Goal: Information Seeking & Learning: Check status

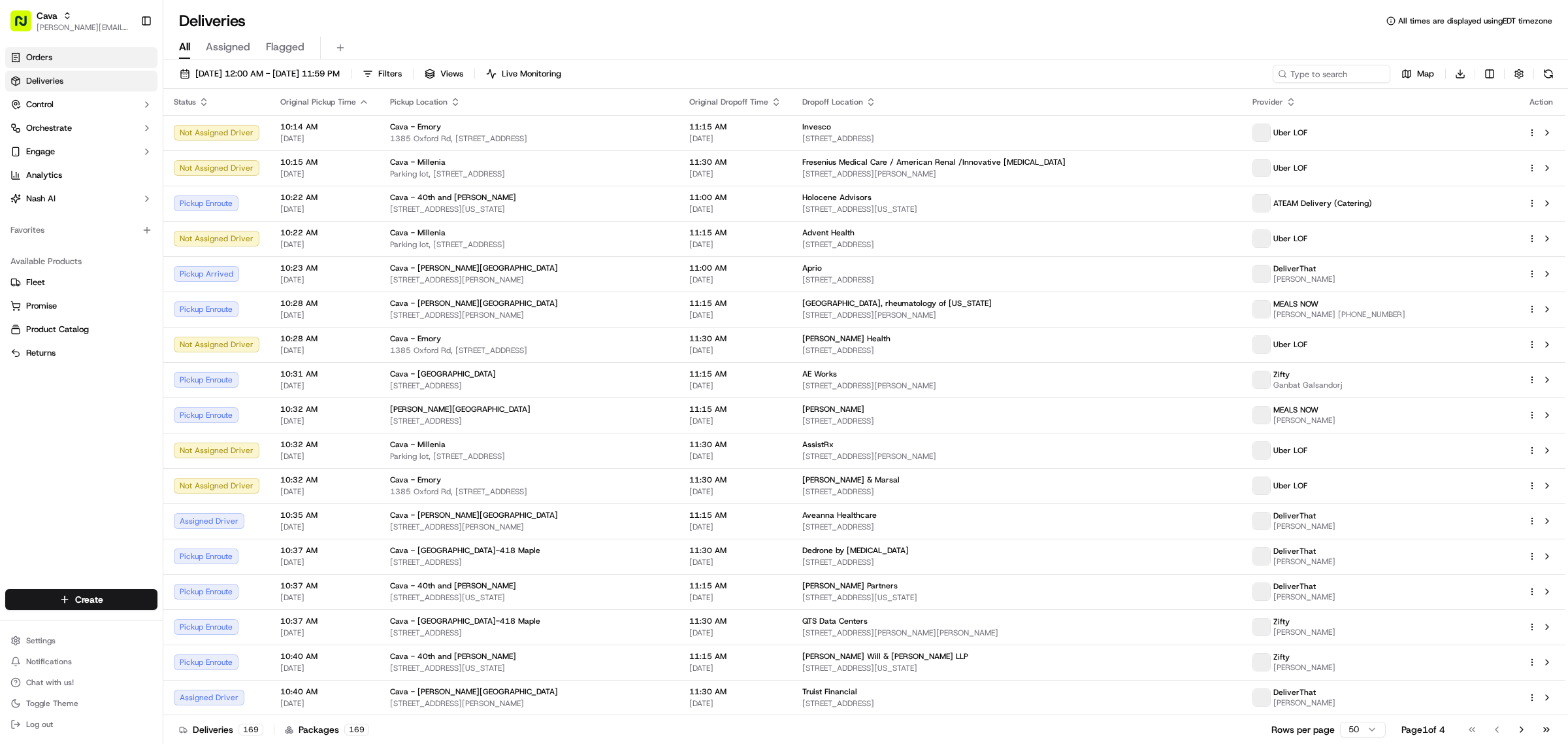
click at [49, 56] on span "Orders" at bounding box center [39, 57] width 26 height 12
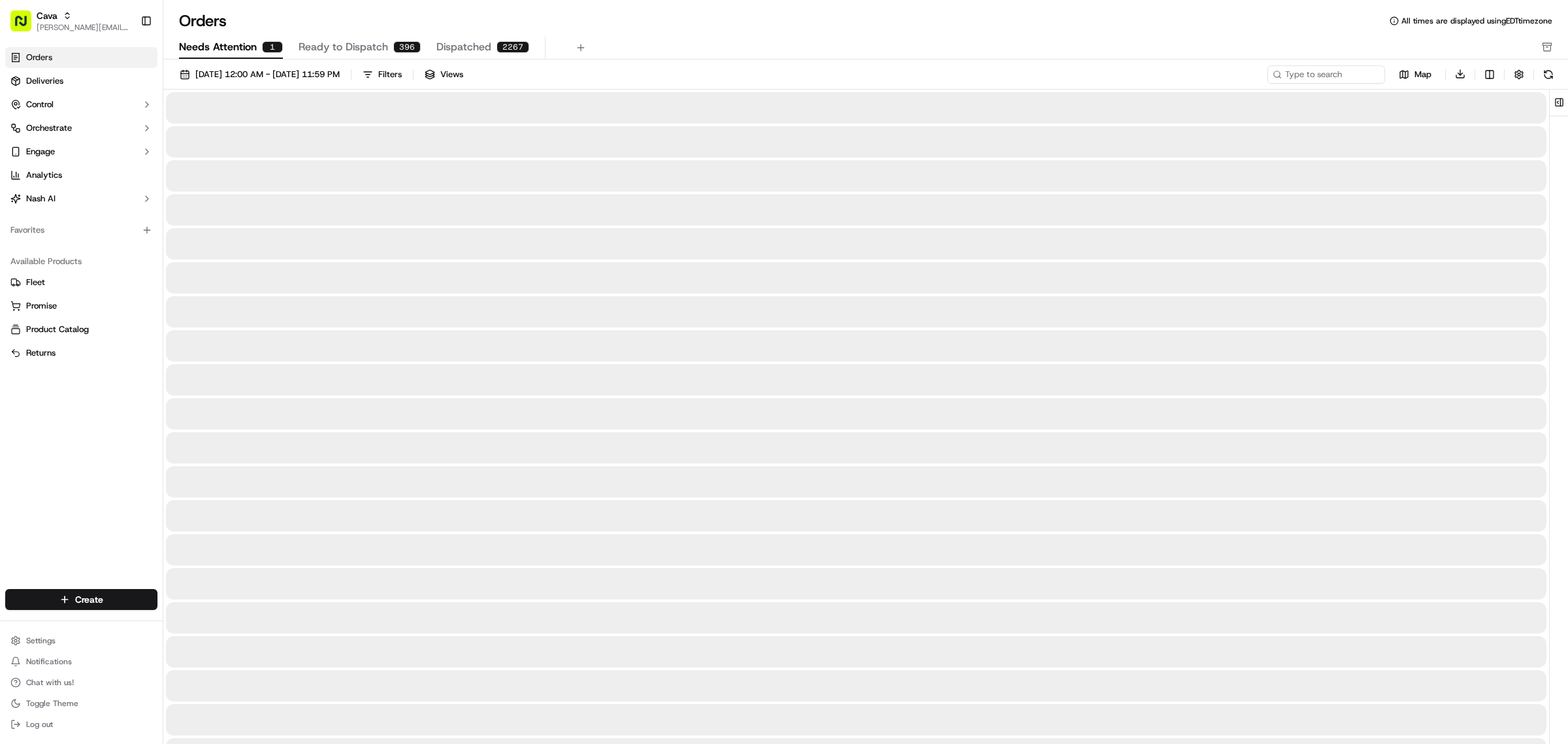
click at [228, 56] on button "Needs Attention 1" at bounding box center [231, 47] width 104 height 22
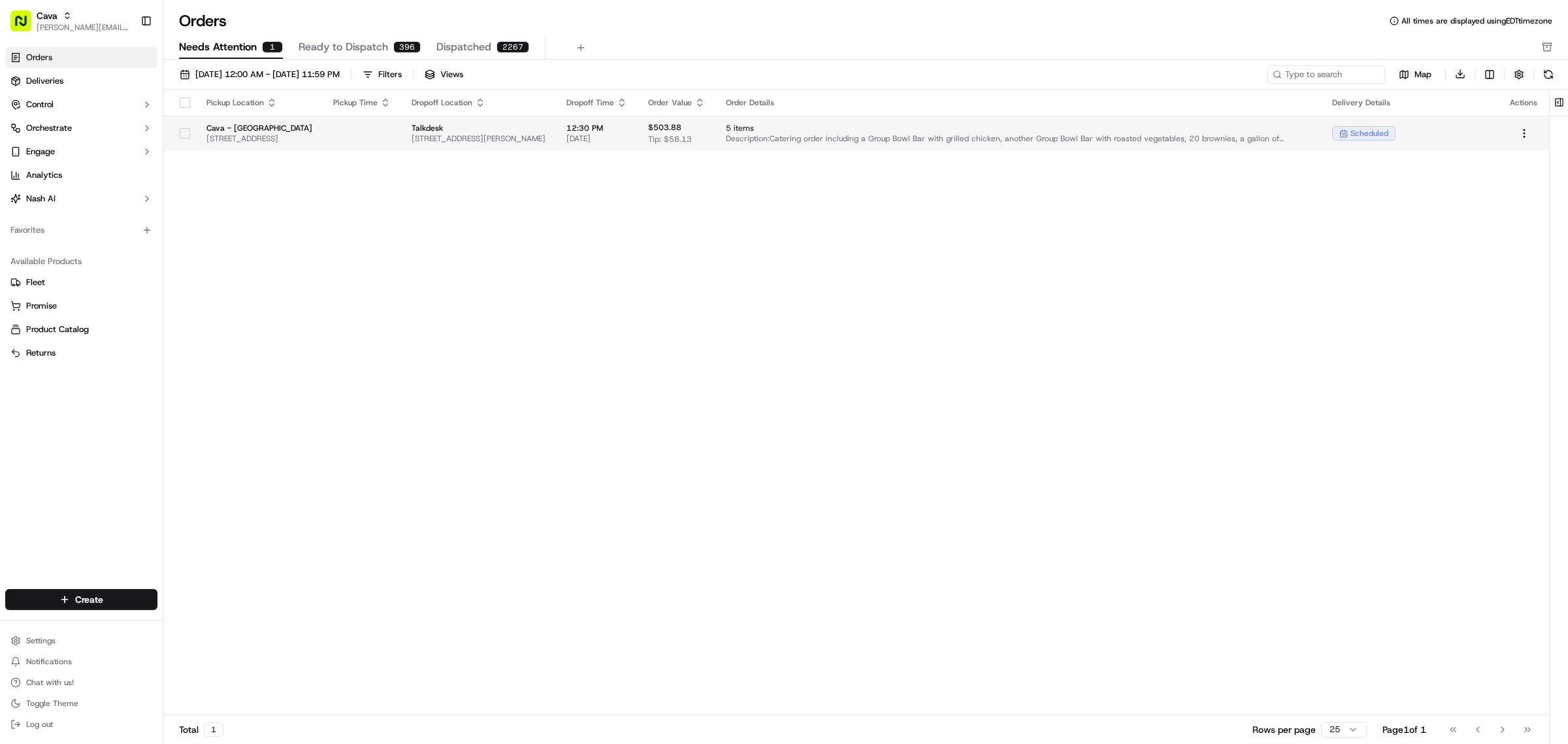
click at [302, 130] on span "Cava - [GEOGRAPHIC_DATA]" at bounding box center [259, 128] width 106 height 11
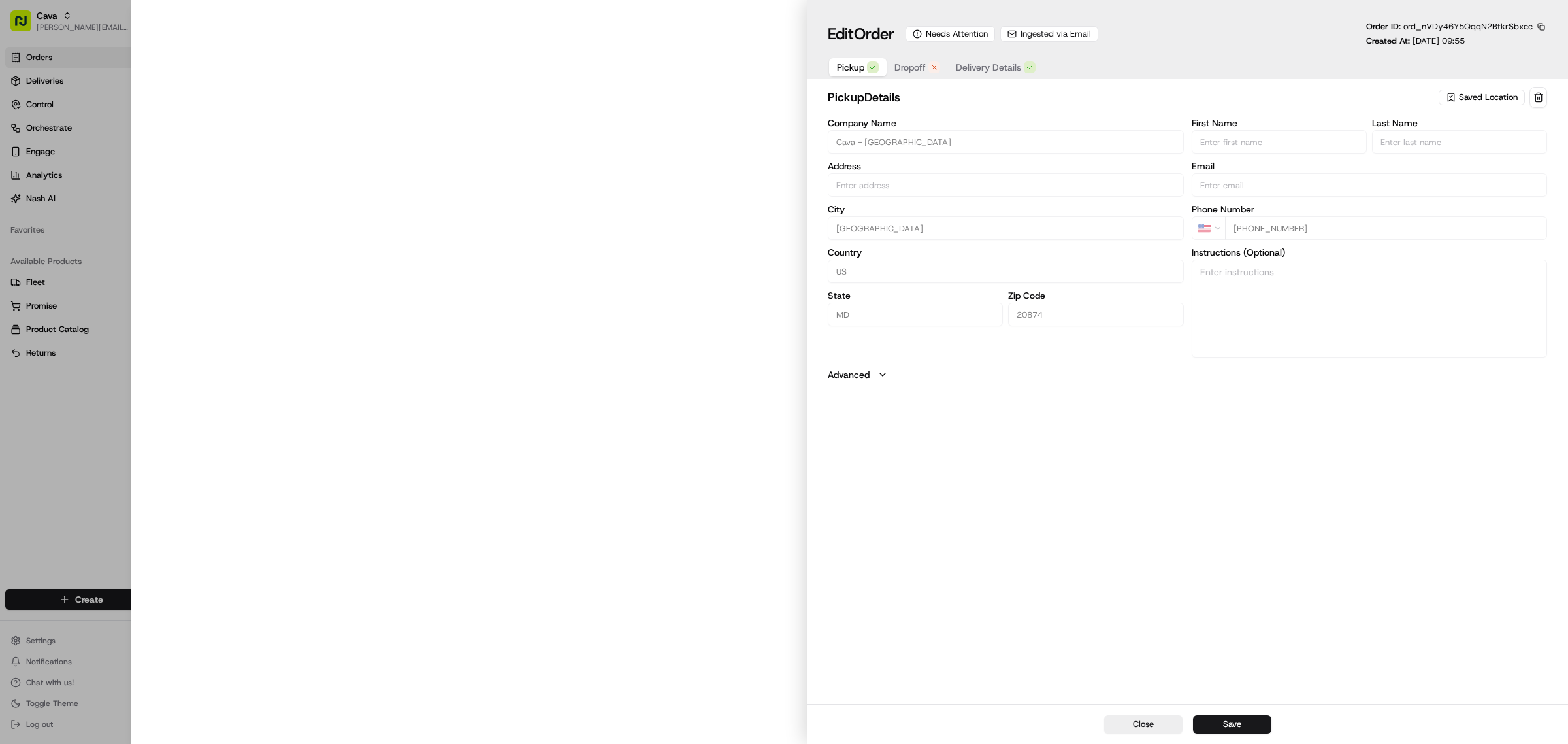
type input "[STREET_ADDRESS]"
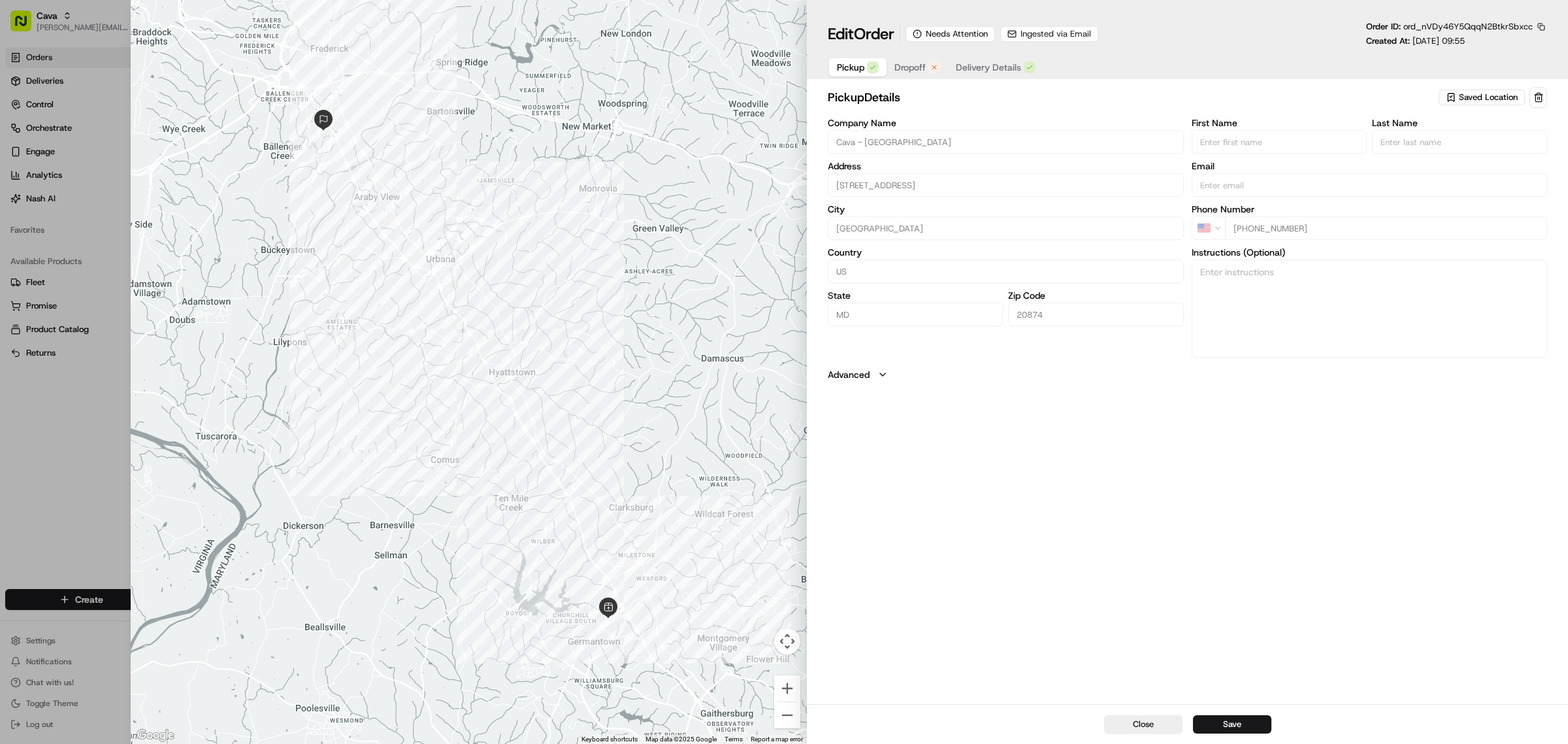
click at [932, 73] on div "button" at bounding box center [934, 67] width 12 height 12
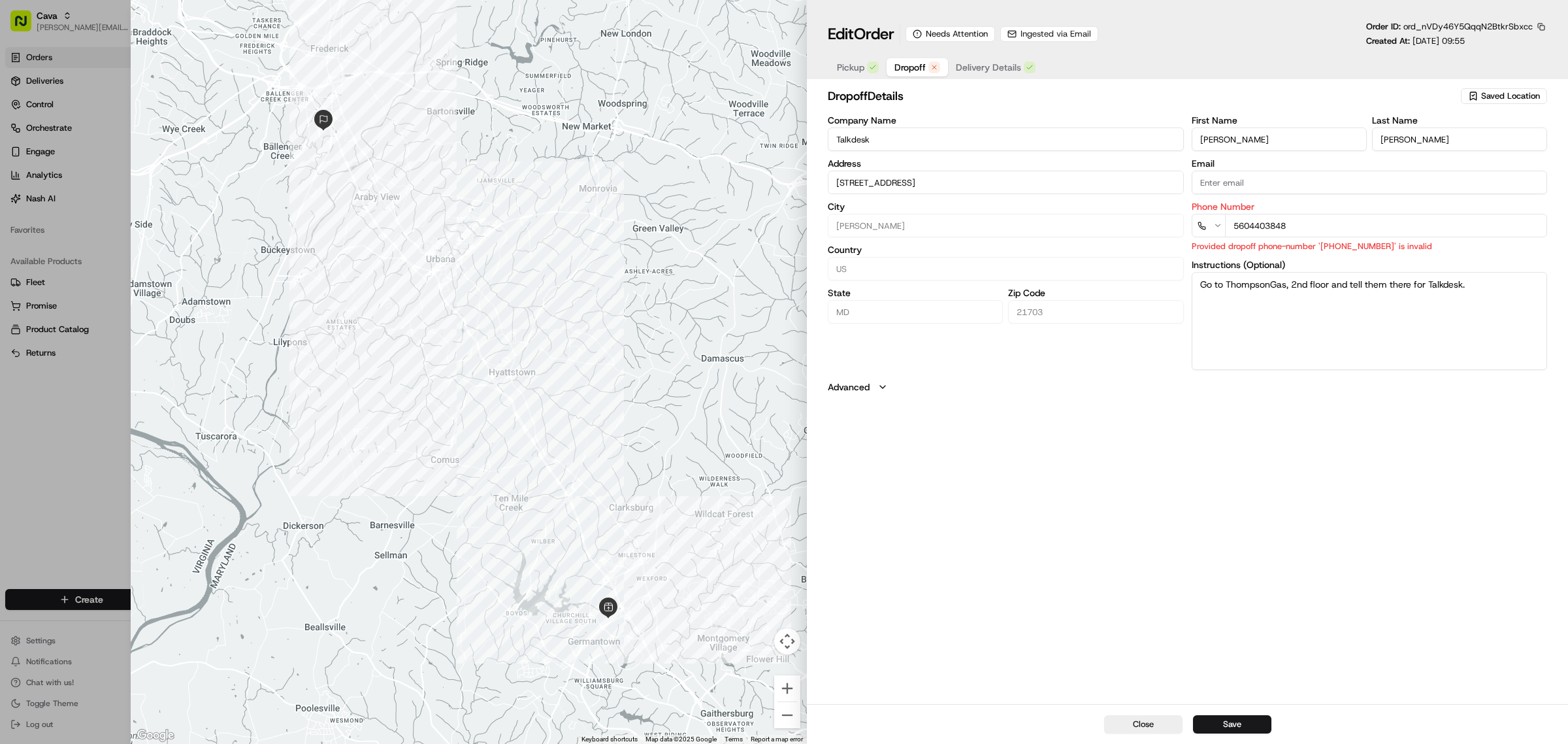
type input "5260 Westview Dr 2Frederick, MD 21703"
click at [1018, 63] on span "Delivery Details" at bounding box center [988, 67] width 66 height 13
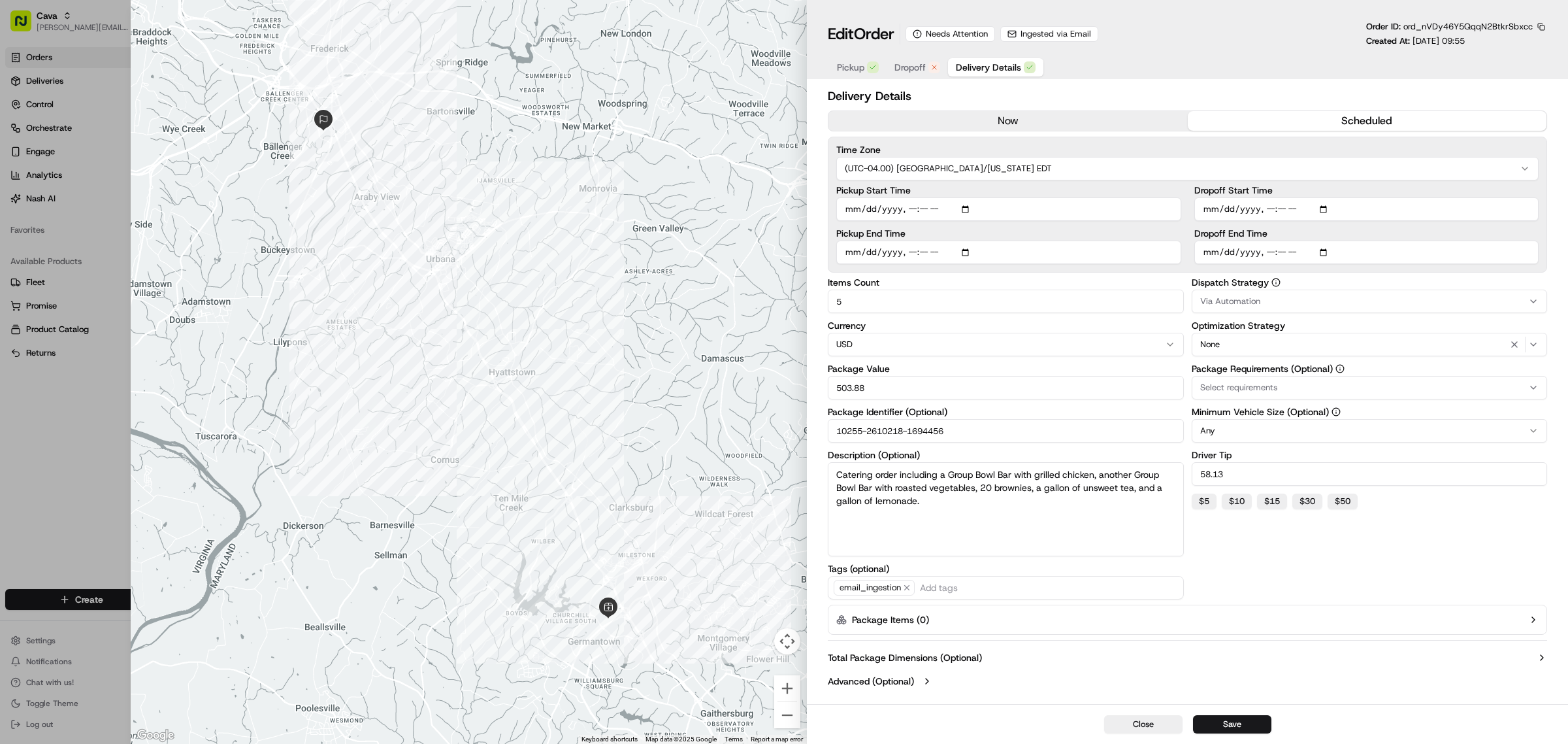
click at [1067, 28] on span "Ingested via Email" at bounding box center [1055, 33] width 70 height 12
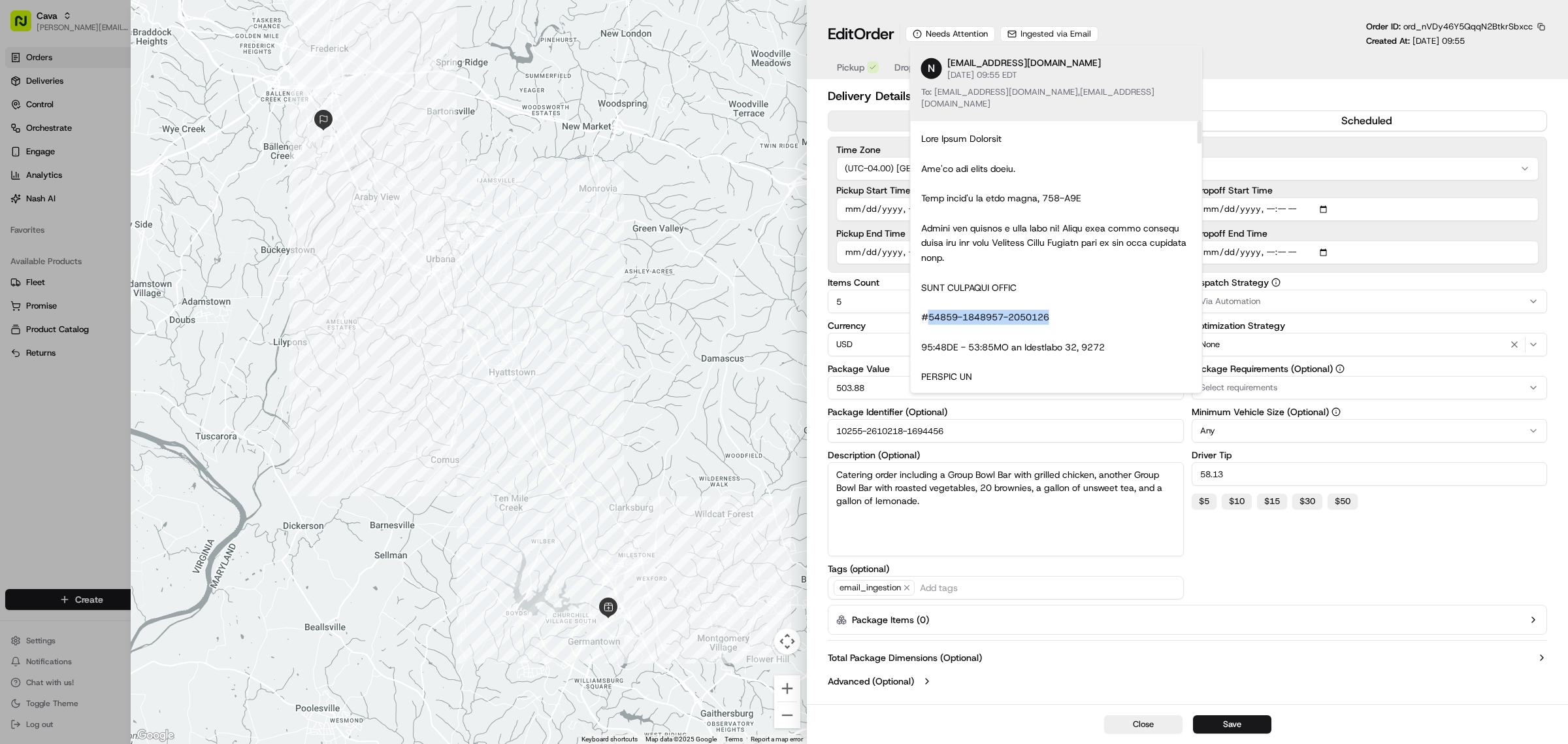
drag, startPoint x: 1015, startPoint y: 309, endPoint x: 929, endPoint y: 302, distance: 86.3
copy div "10255-2610218-1694456"
click at [1201, 37] on div "Edit Order Needs Attention Ingested via Email Order ID: ord_nVDy46Y5QqqN2BtkrSb…" at bounding box center [1187, 34] width 720 height 26
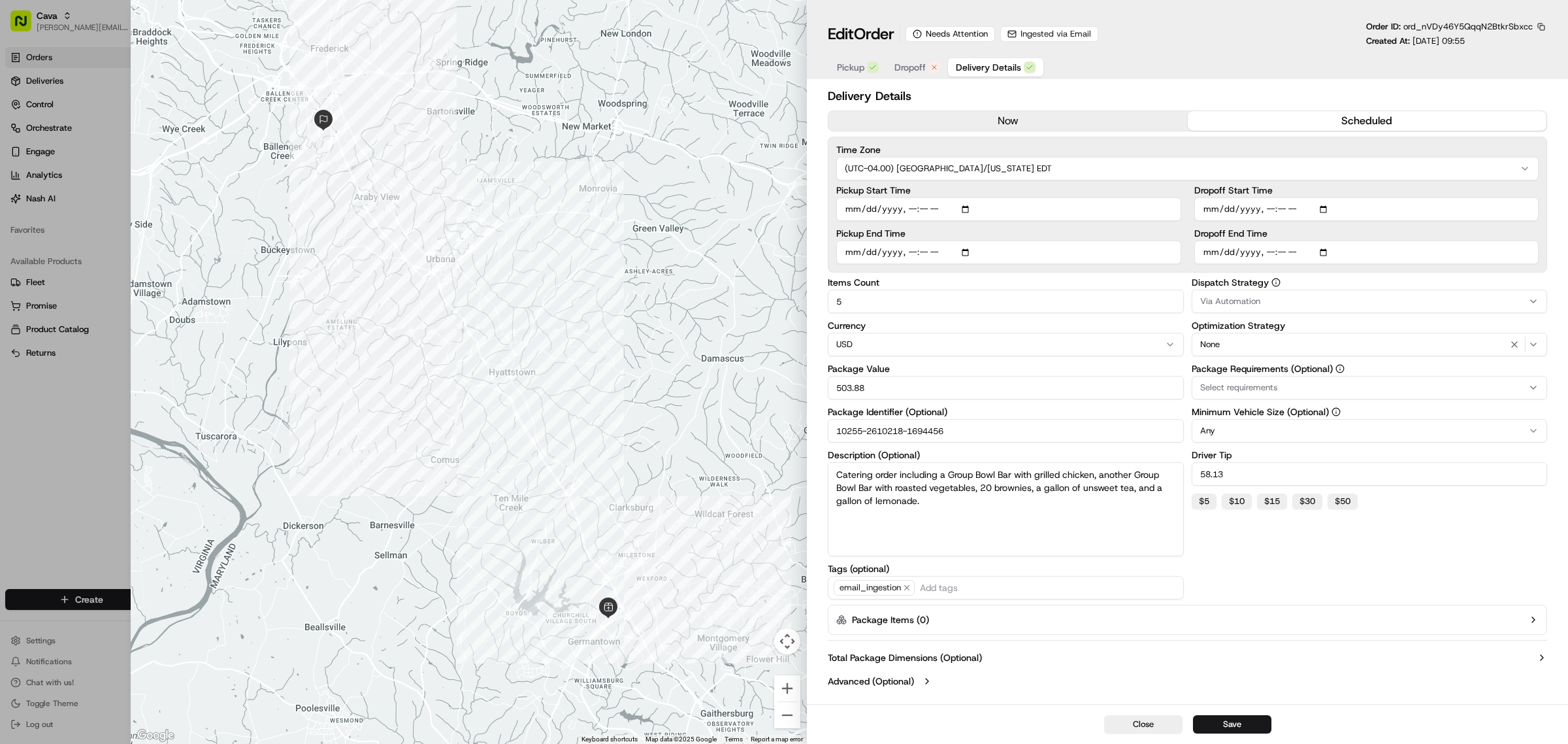
click at [854, 64] on span "Pickup" at bounding box center [851, 67] width 28 height 13
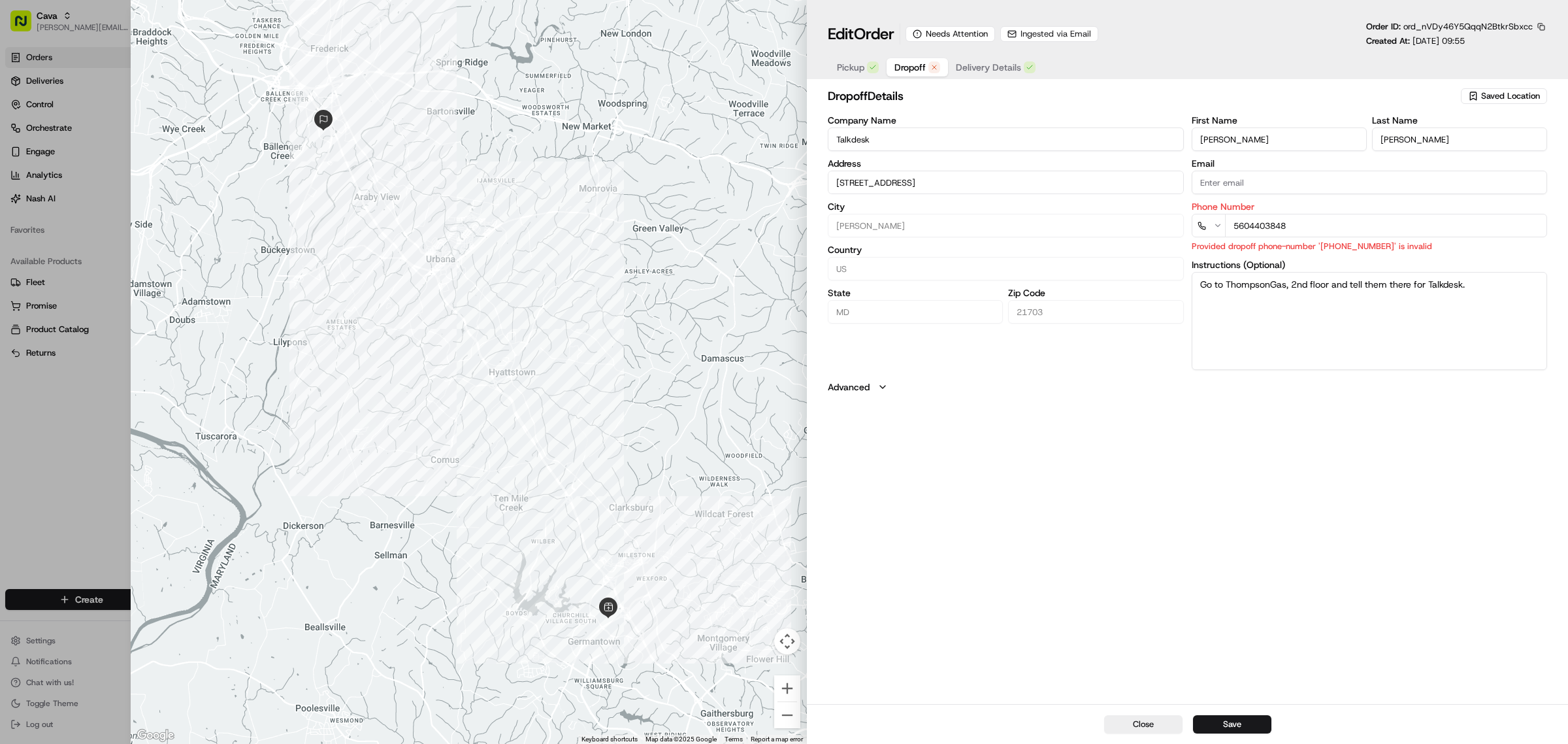
click at [929, 73] on div "button" at bounding box center [934, 67] width 12 height 12
drag, startPoint x: 1237, startPoint y: 225, endPoint x: 1251, endPoint y: 227, distance: 14.1
click at [1251, 227] on input "5604403848" at bounding box center [1386, 225] width 322 height 23
type input "5260 Westview Dr 2Frederick, MD 21703"
click at [1084, 229] on div "Company Name Talkdesk Address 5260 Westview Dr 2Frederick, MD 21703 City Freder…" at bounding box center [1187, 243] width 720 height 255
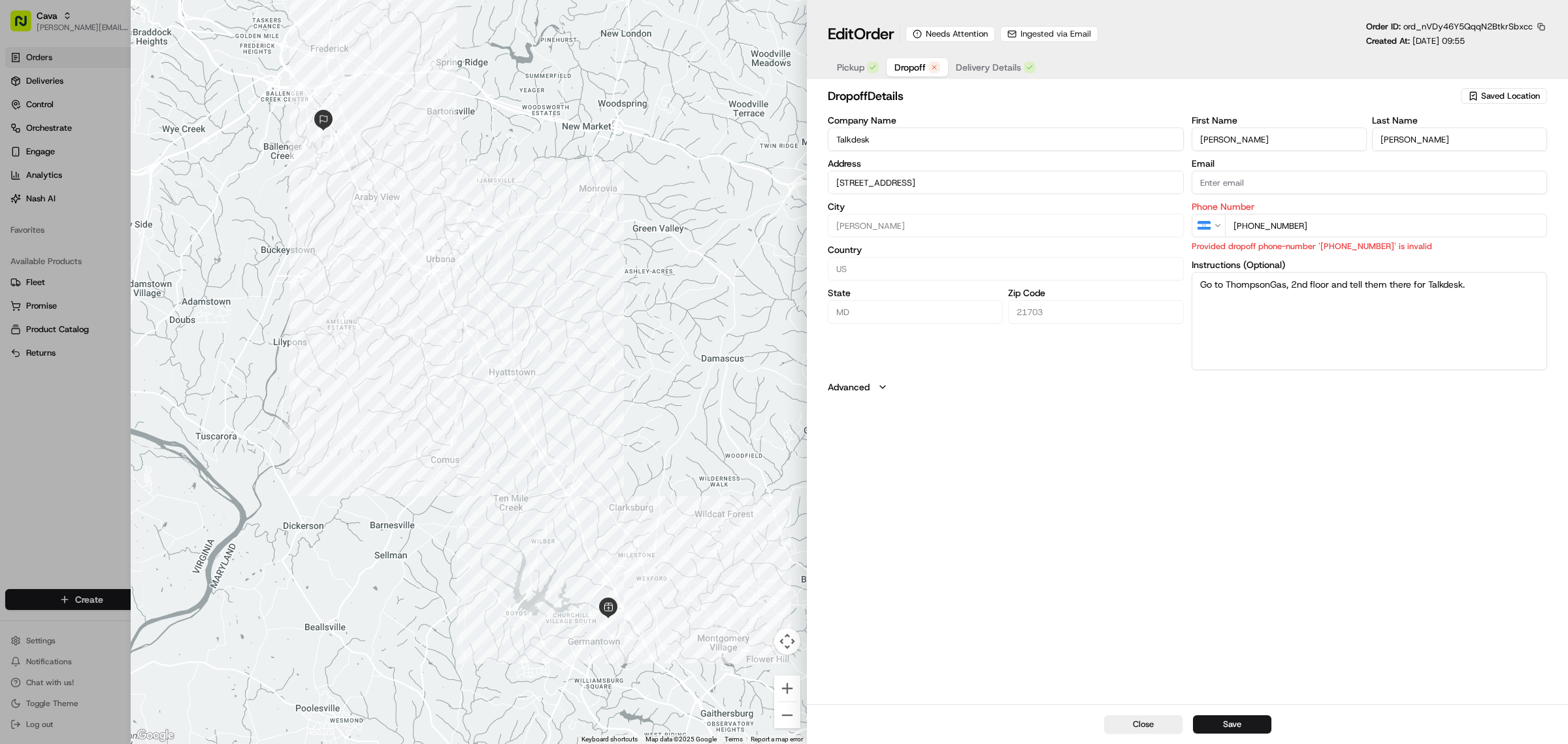
paste input "6 4403 848"
type input "+506 4403 848"
click at [1243, 733] on button "Save" at bounding box center [1232, 725] width 79 height 19
click at [1134, 554] on div "dropoff Details Saved Location Company Name Talkdesk Address 5260 Westview Dr 2…" at bounding box center [1187, 394] width 761 height 620
type input "5260 Westview Dr 2Frederick, MD 21703"
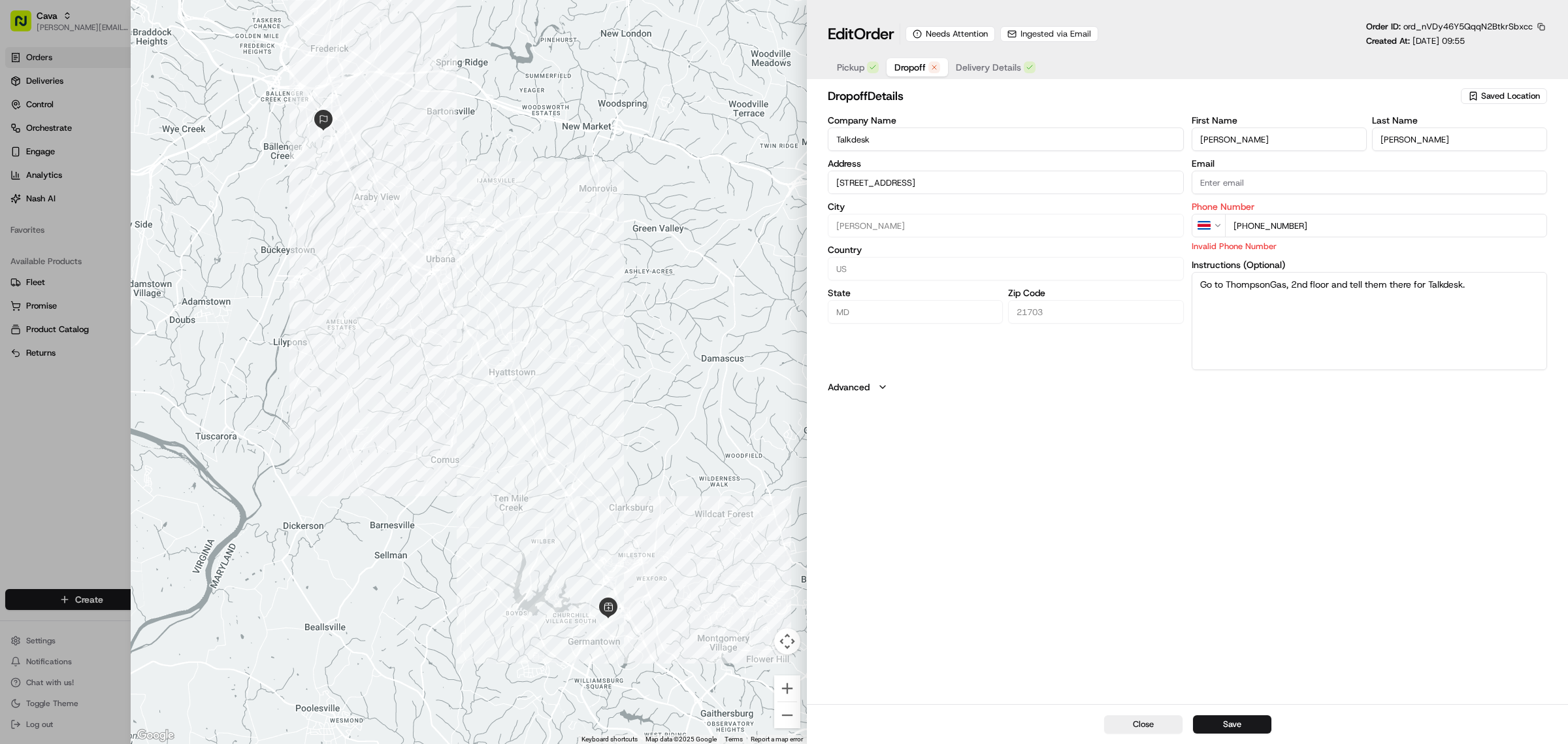
click at [1098, 508] on div "dropoff Details Saved Location Company Name Talkdesk Address 5260 Westview Dr 2…" at bounding box center [1187, 394] width 761 height 620
click at [844, 69] on span "Pickup" at bounding box center [851, 67] width 28 height 13
click at [893, 66] on button "Dropoff" at bounding box center [917, 67] width 62 height 19
type input "5260 Westview Dr 2Frederick, MD 21703"
click at [1187, 231] on div "Company Name Talkdesk Address 5260 Westview Dr 2Frederick, MD 21703 City Freder…" at bounding box center [1187, 243] width 720 height 255
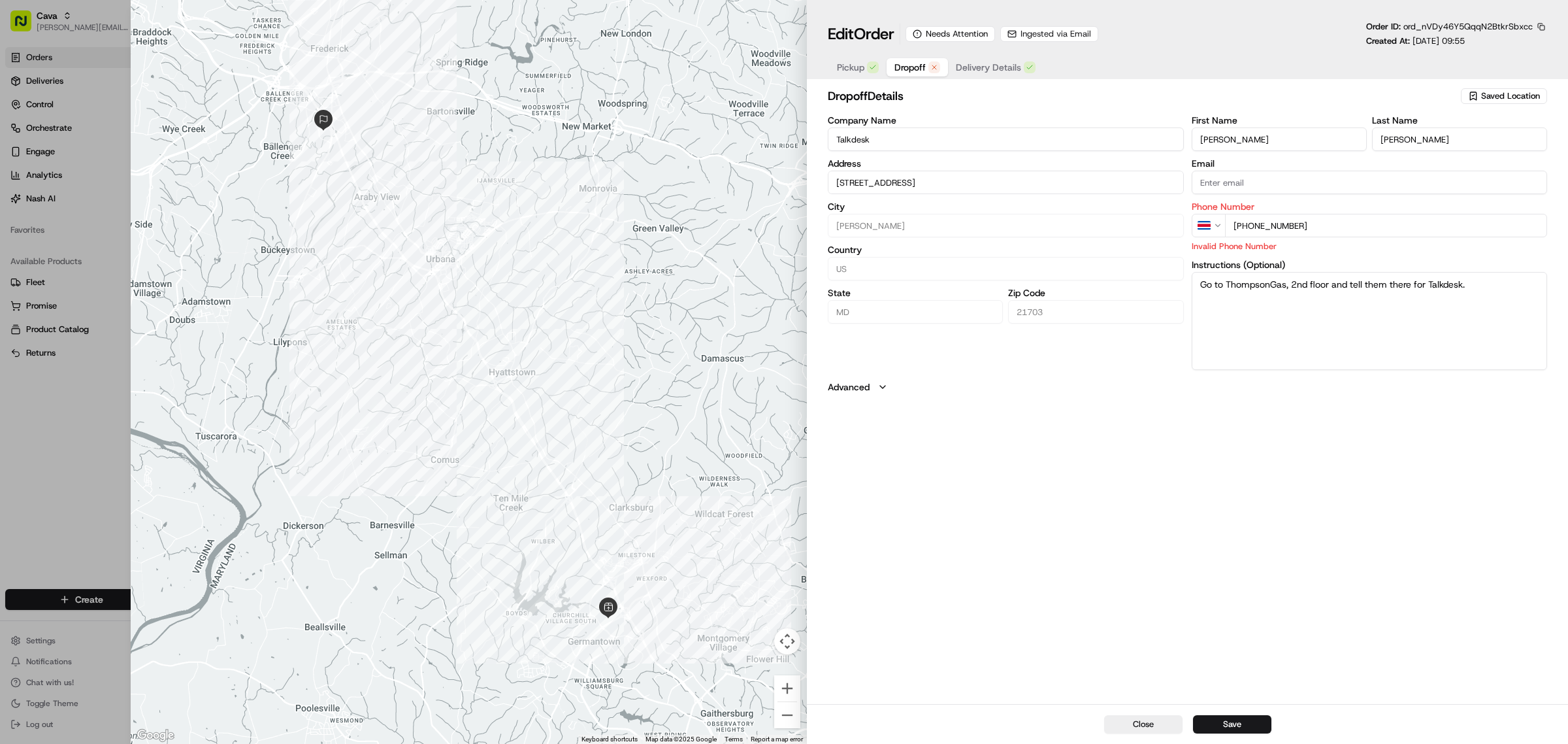
click at [1200, 225] on icon "button" at bounding box center [1204, 225] width 13 height 2
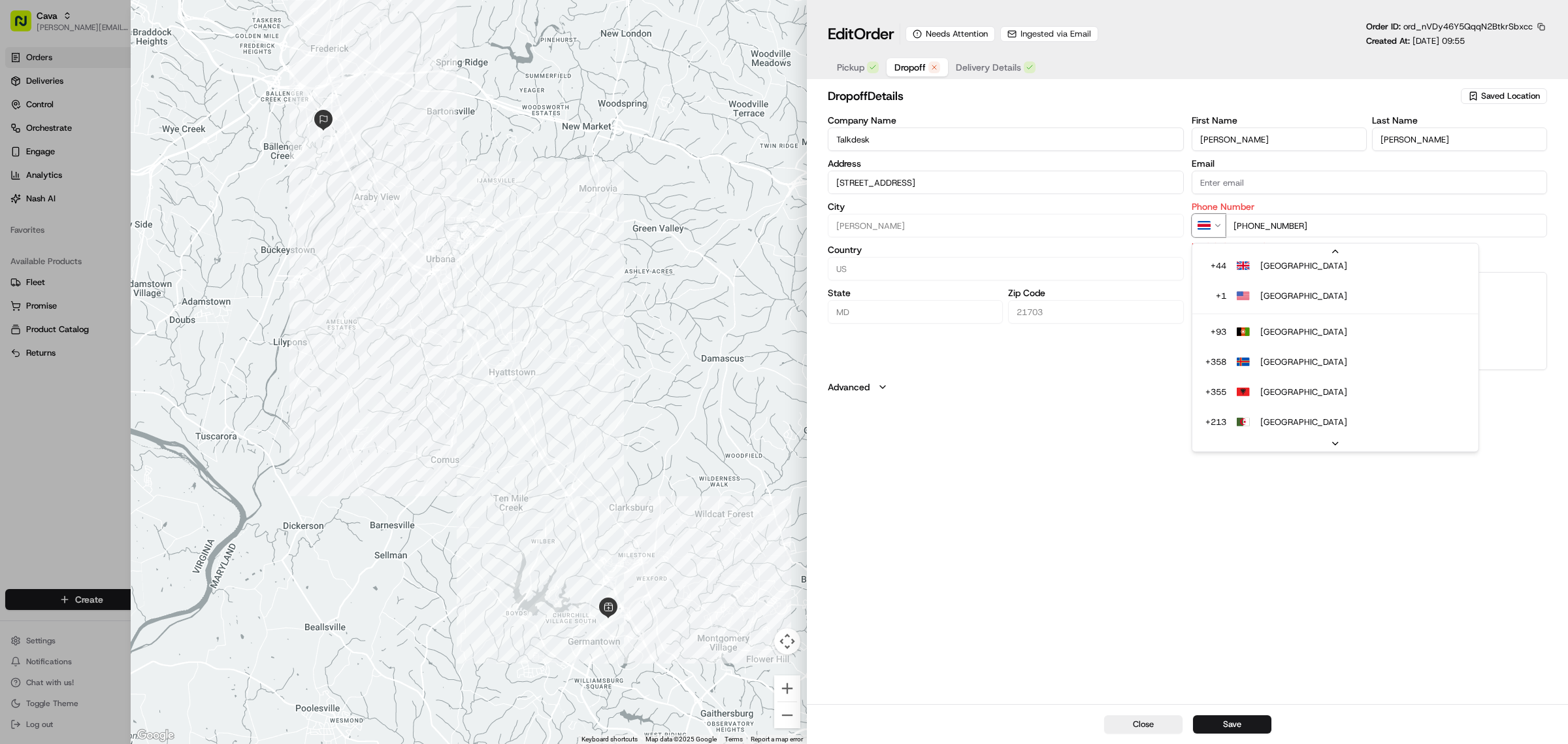
scroll to position [211, 0]
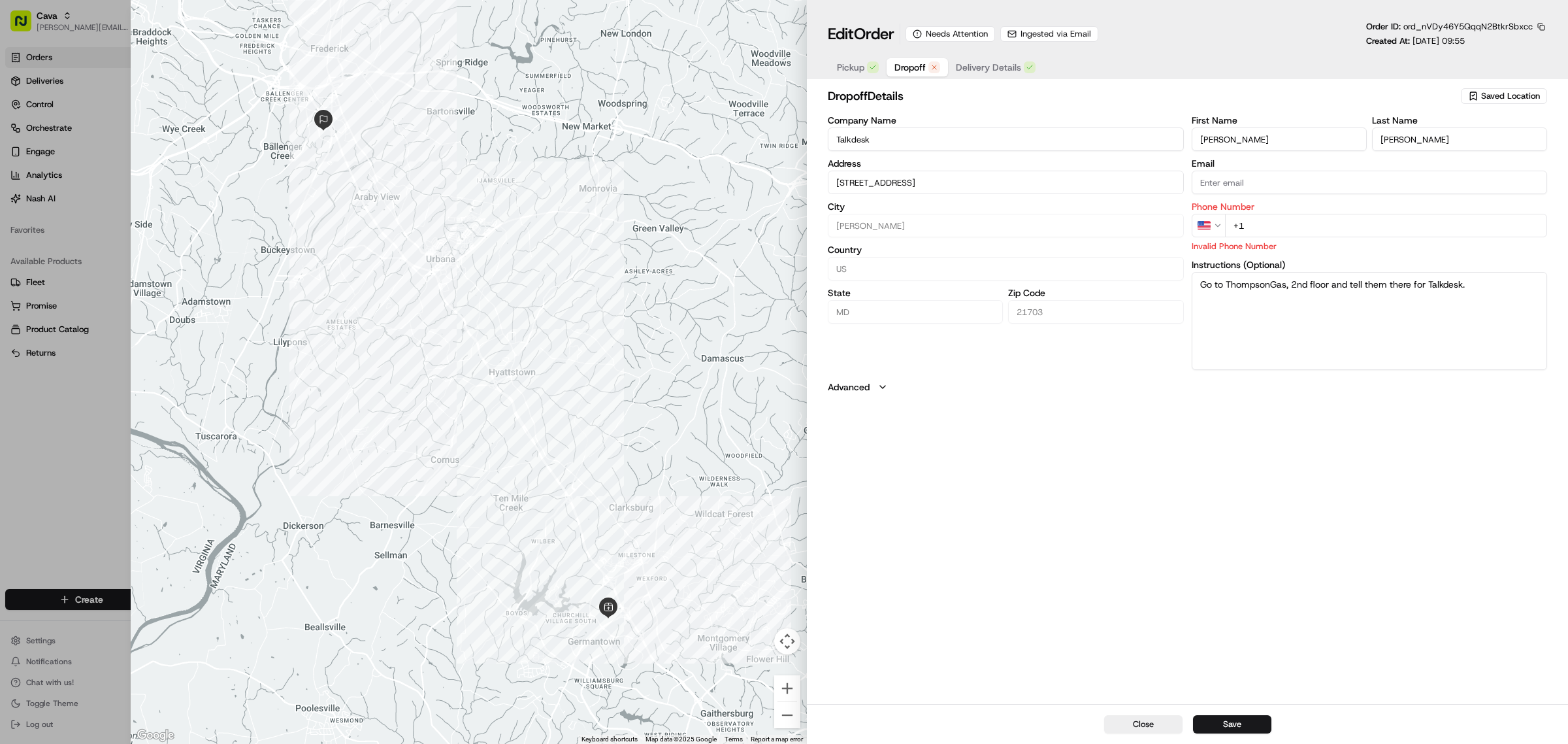
paste input "506 440 3848"
type input "+1 506 440 3848"
drag, startPoint x: 1217, startPoint y: 722, endPoint x: 1219, endPoint y: 731, distance: 9.2
click at [1219, 731] on button "Save" at bounding box center [1232, 725] width 79 height 19
type input "5260 Westview Dr 2Frederick, MD 21703"
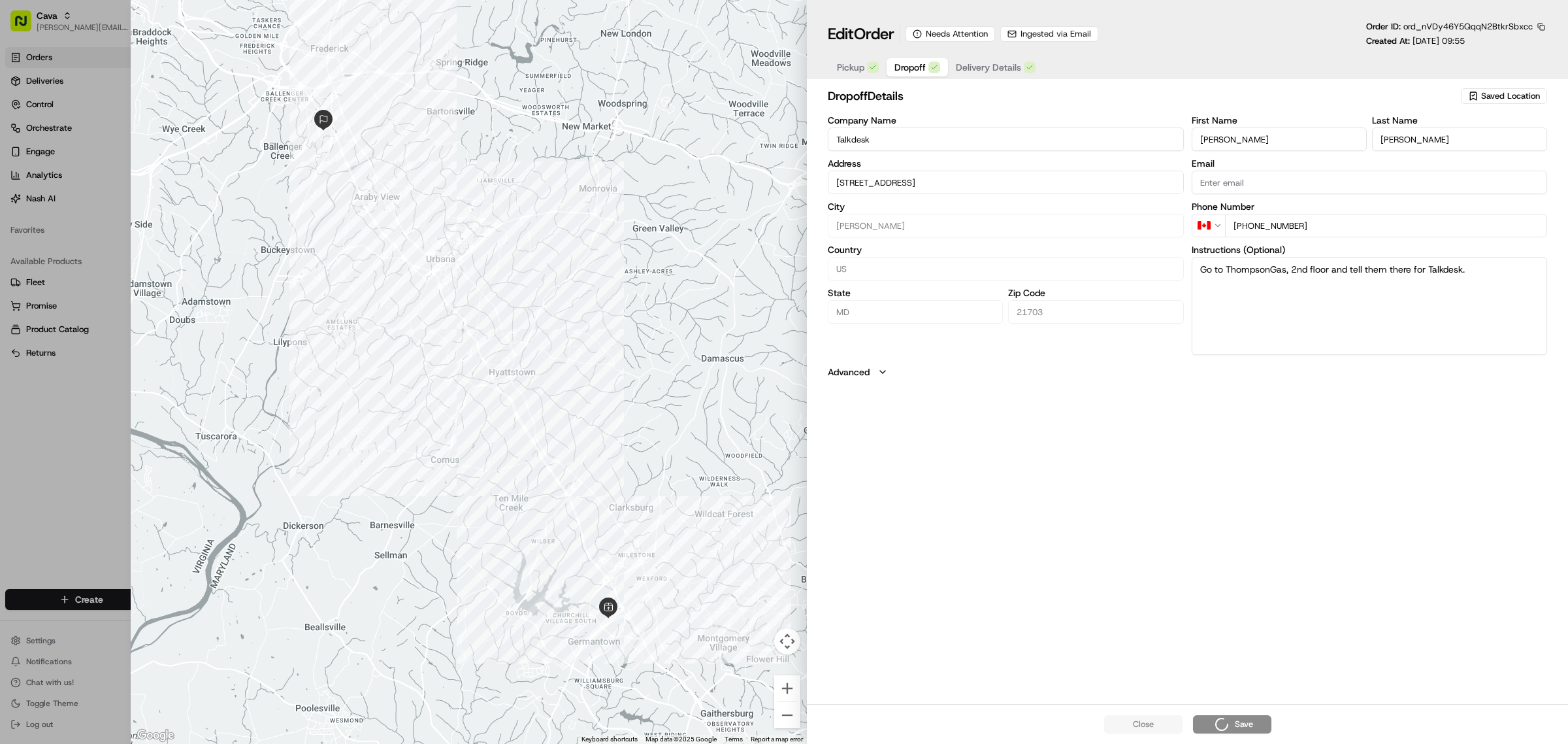
type input "5260 Westview Dr 2Frederick, MD 21703"
type input "+1"
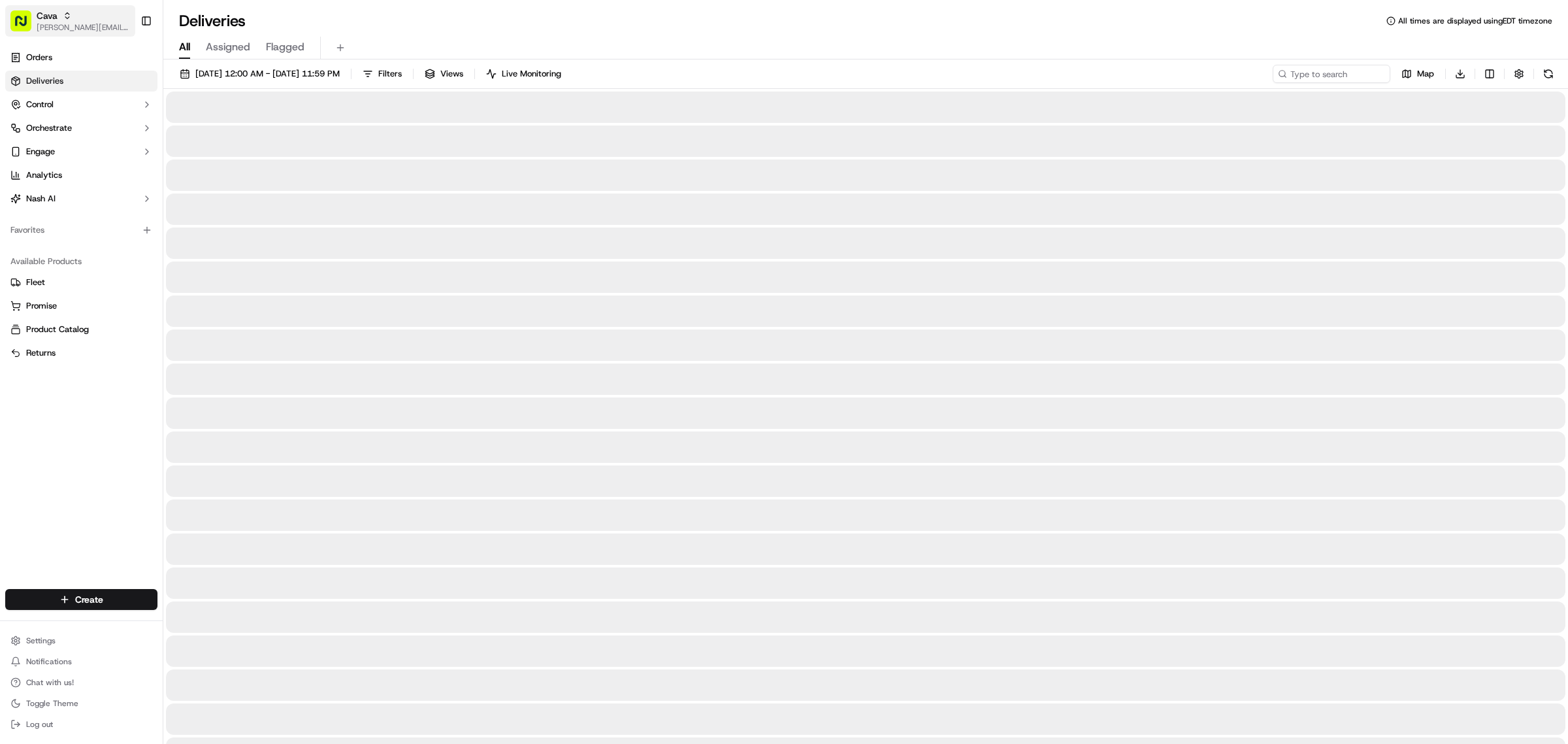
click at [86, 23] on span "[PERSON_NAME][EMAIL_ADDRESS][PERSON_NAME][DOMAIN_NAME]" at bounding box center [83, 28] width 93 height 11
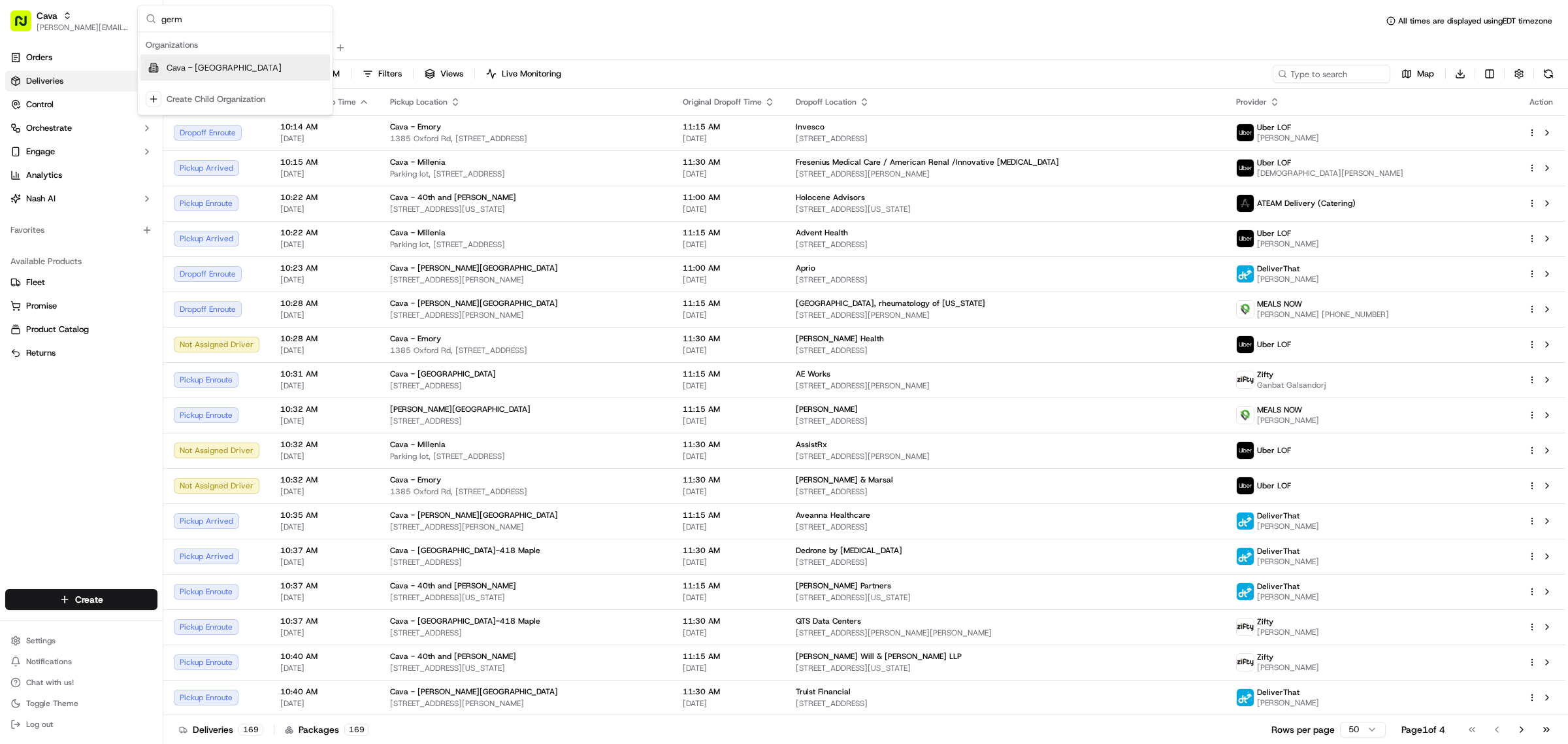
type input "germ"
click at [221, 72] on span "Cava - [GEOGRAPHIC_DATA]" at bounding box center [224, 67] width 115 height 12
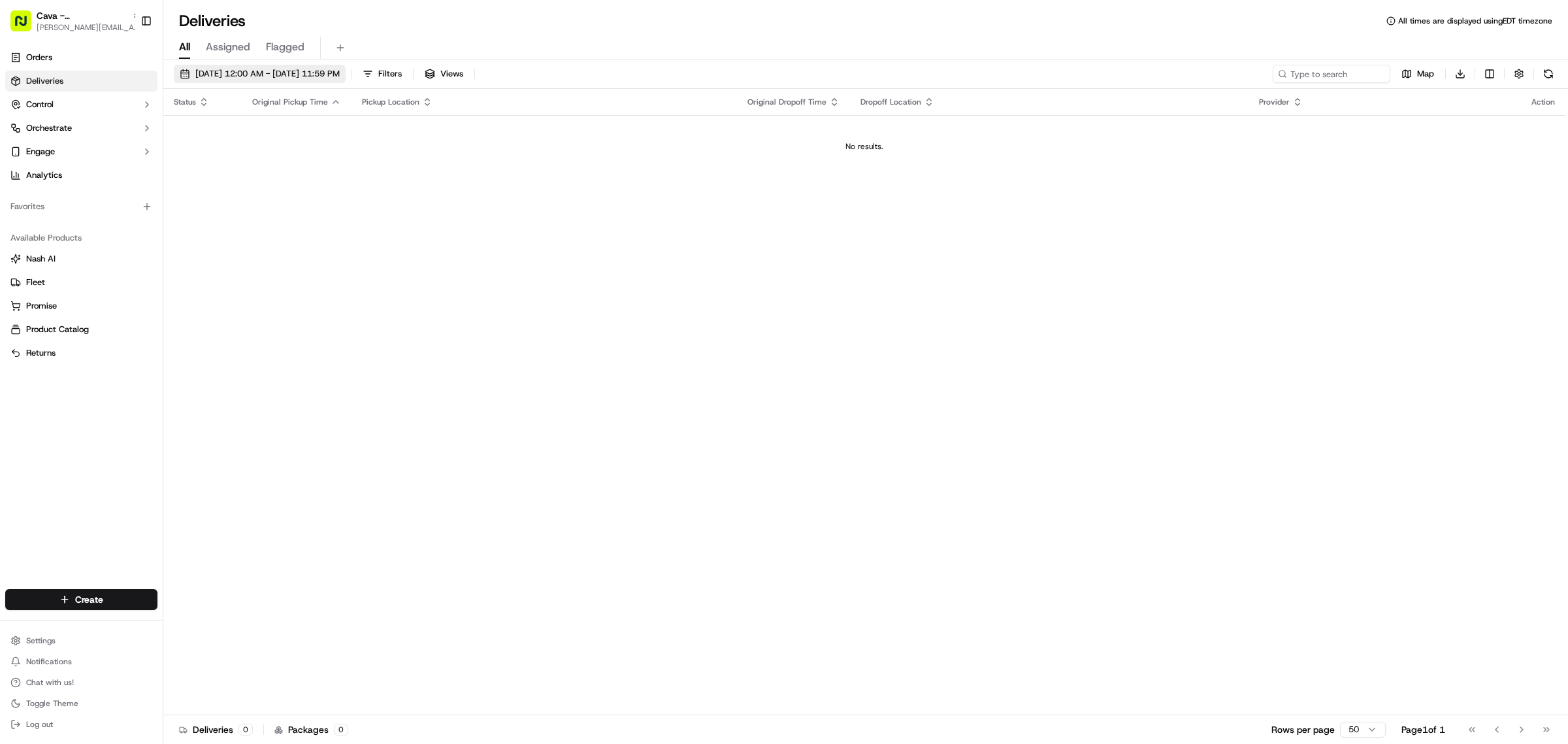
click at [258, 68] on span "[DATE] 12:00 AM - [DATE] 11:59 PM" at bounding box center [267, 73] width 144 height 12
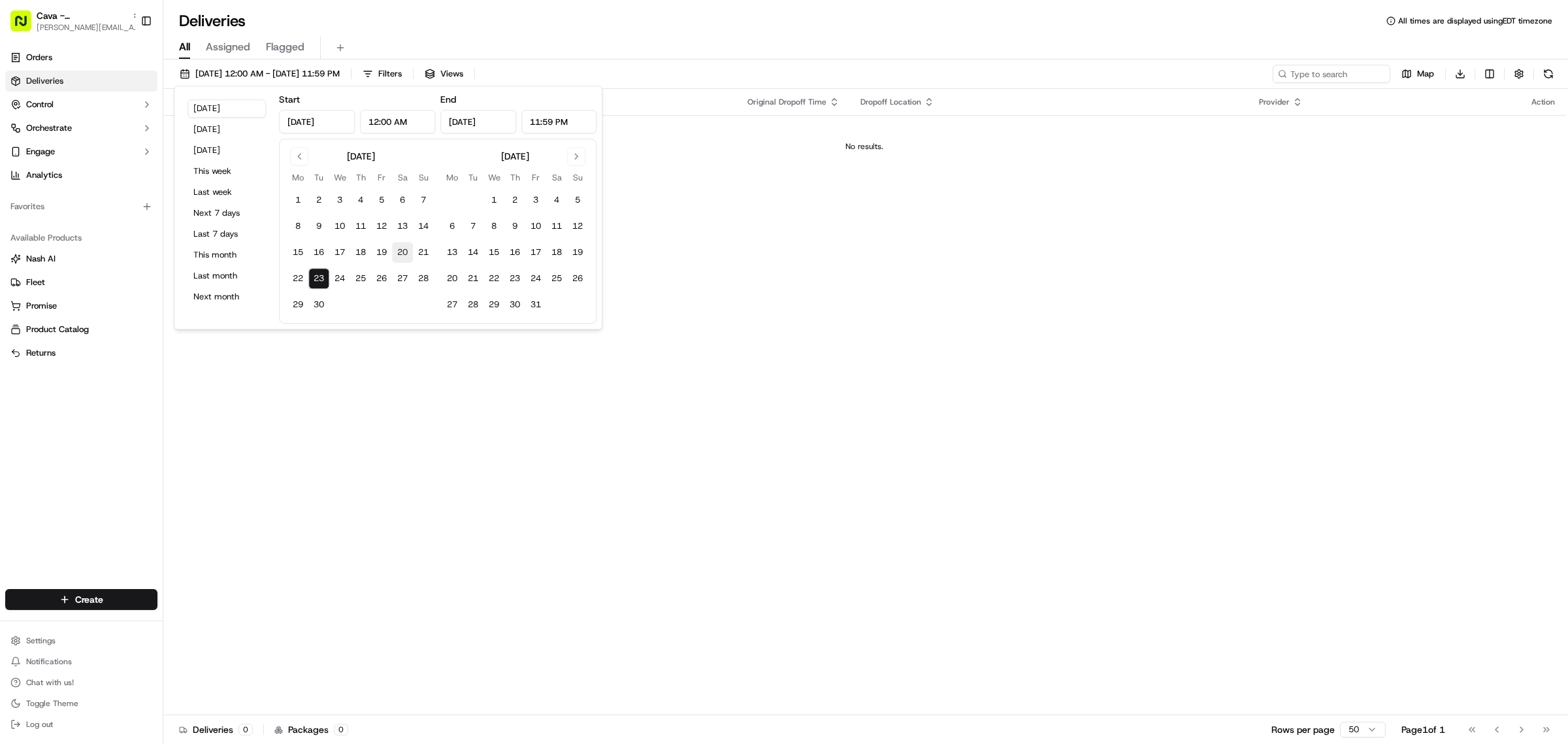
click at [406, 254] on button "20" at bounding box center [402, 252] width 21 height 21
type input "[DATE]"
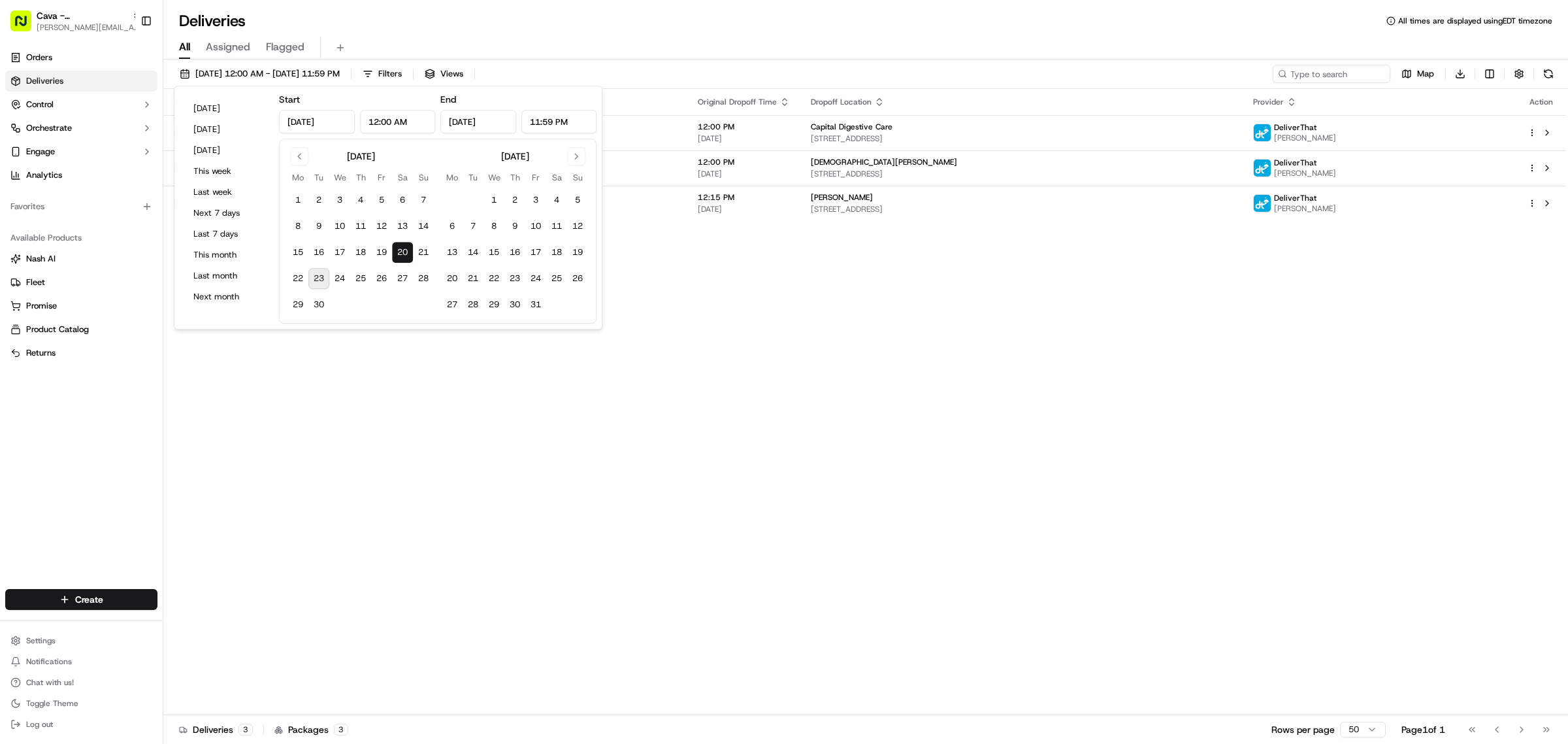
click at [632, 24] on div "Deliveries All times are displayed using EDT timezone" at bounding box center [865, 21] width 1404 height 21
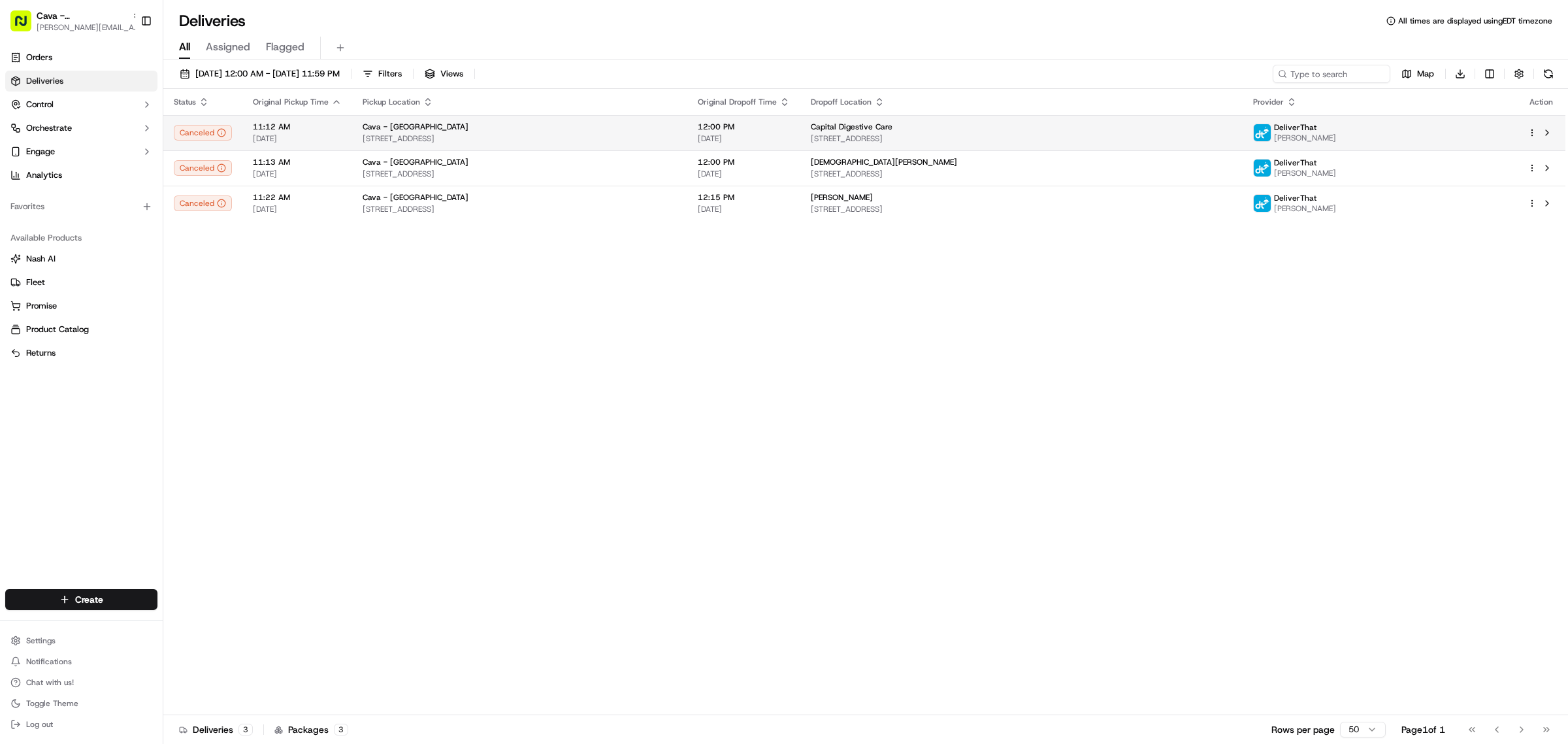
click at [465, 136] on span "[STREET_ADDRESS]" at bounding box center [519, 139] width 314 height 11
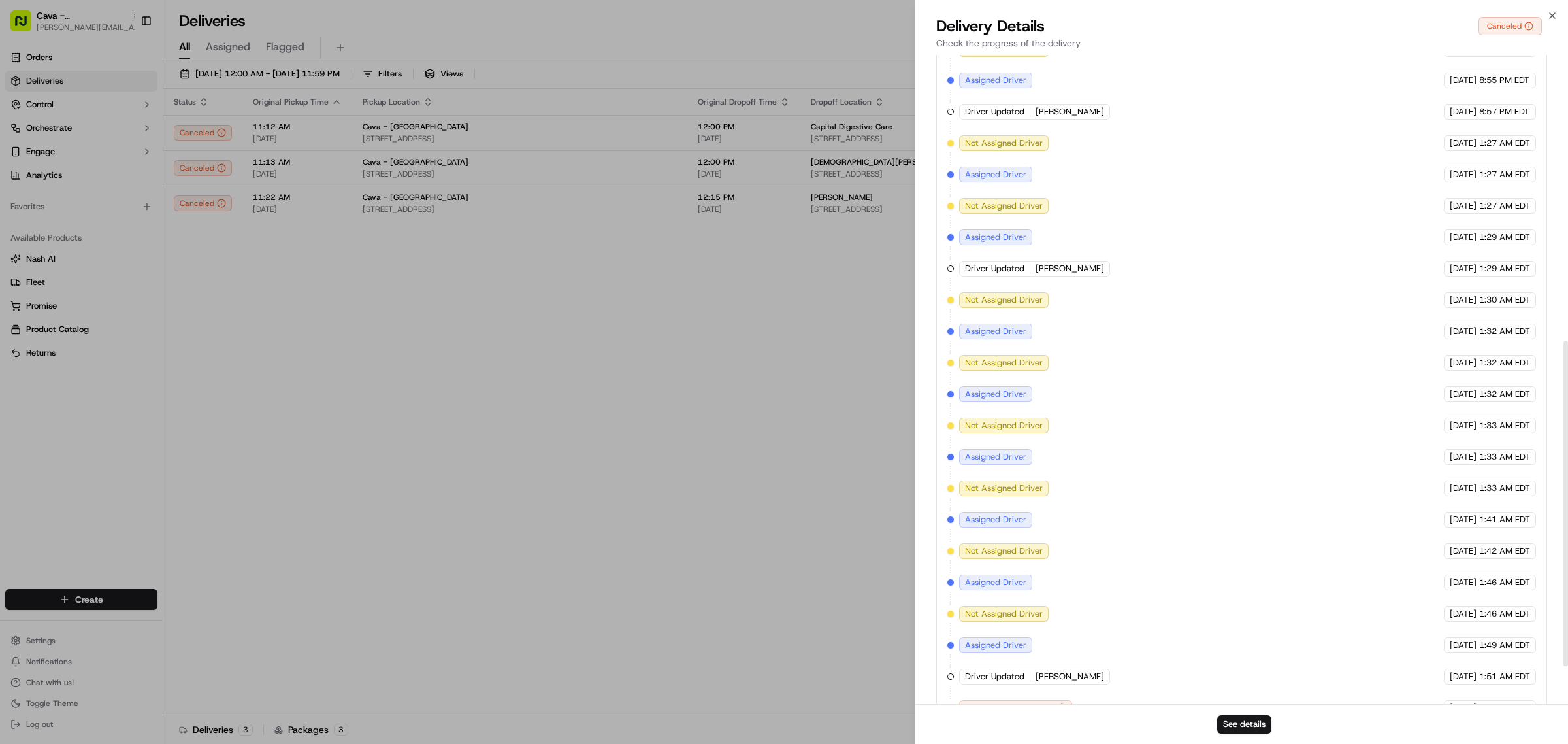
scroll to position [646, 0]
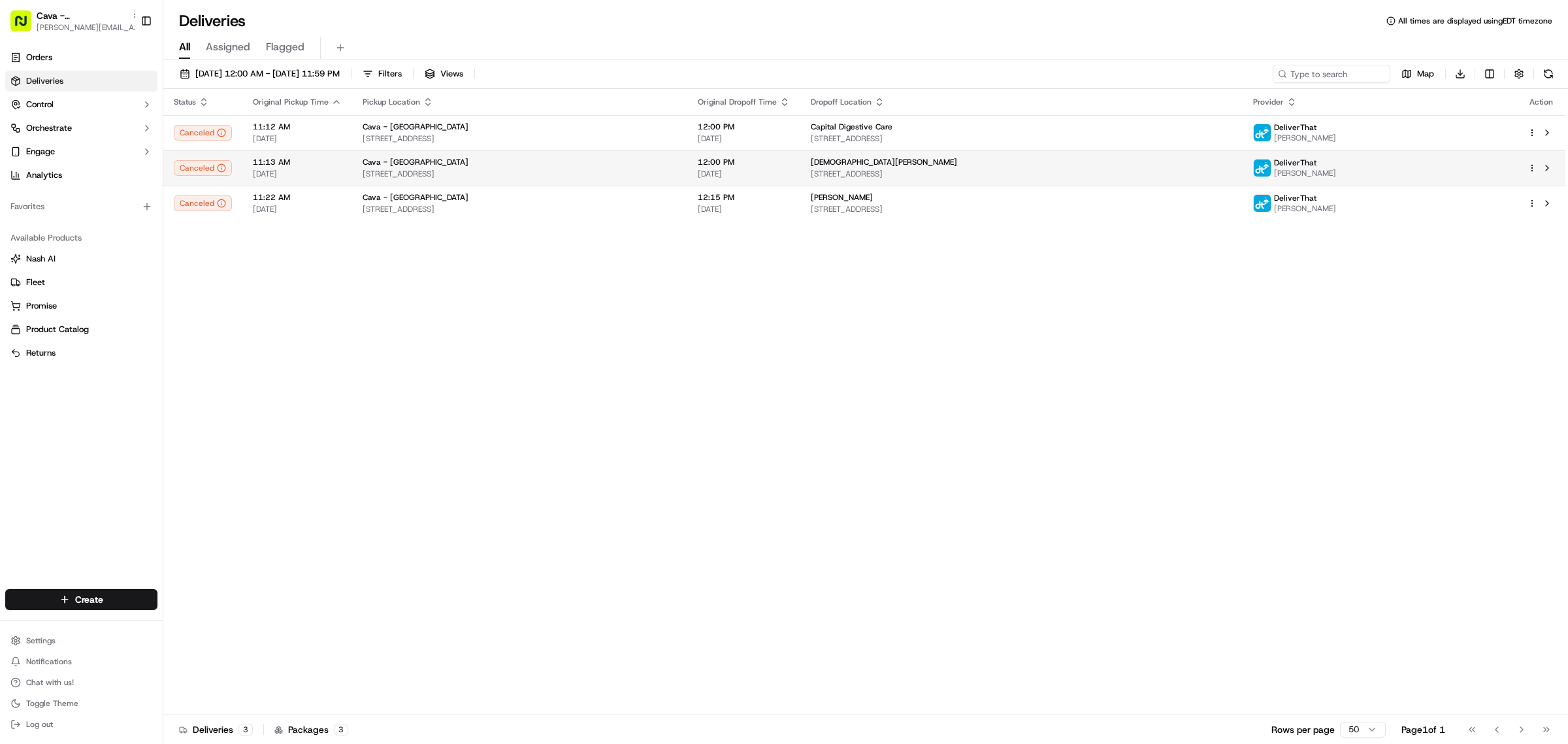
click at [485, 169] on span "[STREET_ADDRESS]" at bounding box center [519, 174] width 314 height 11
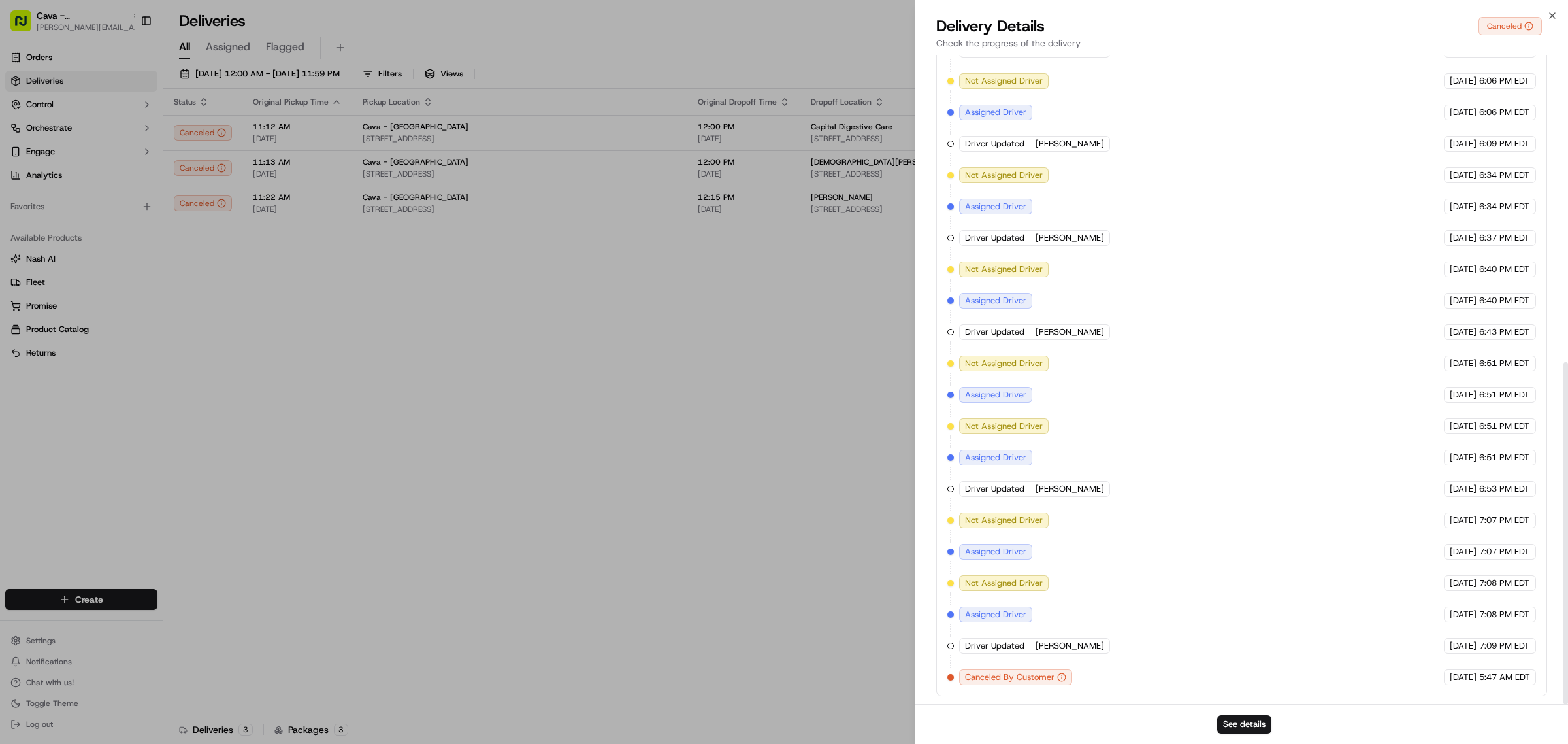
scroll to position [583, 0]
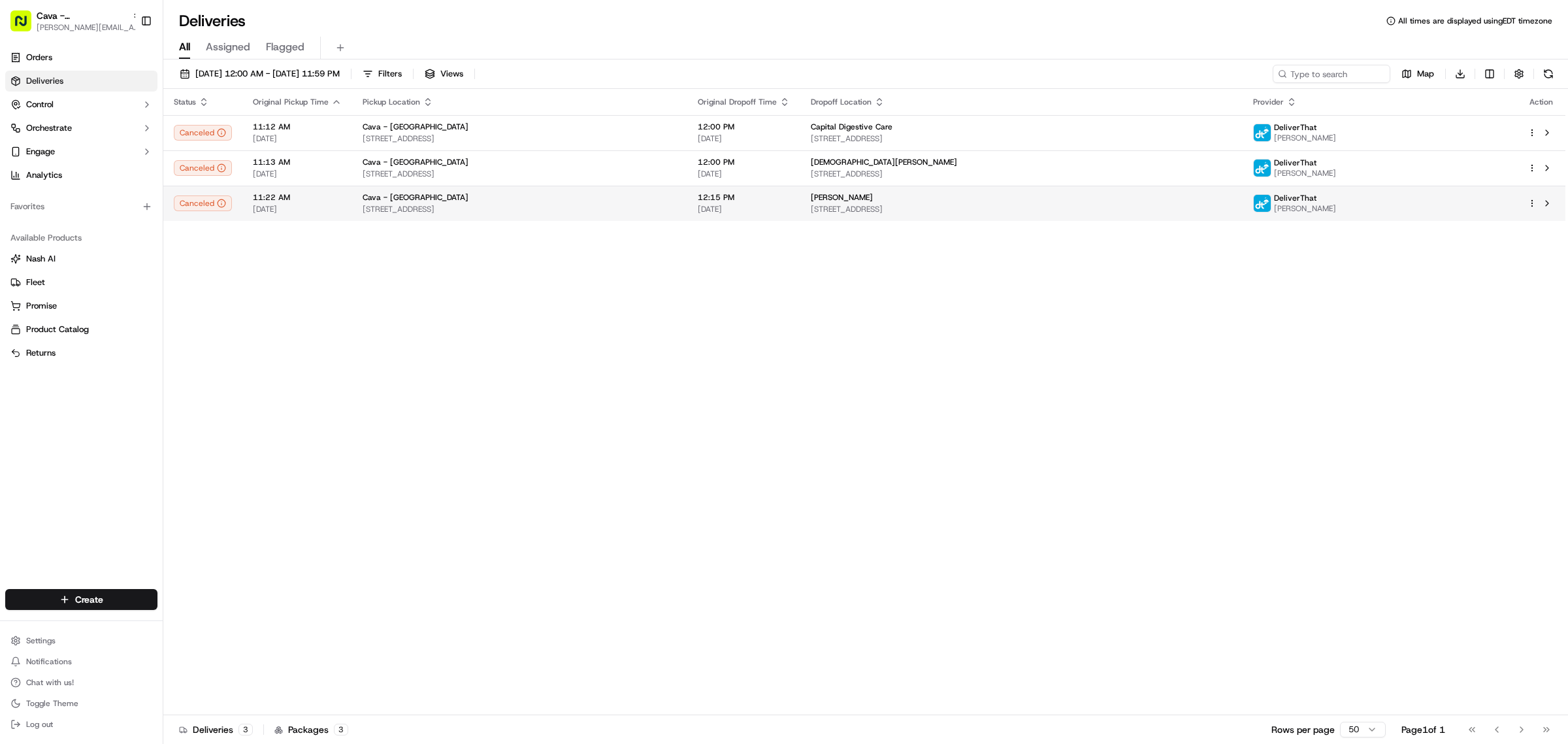
click at [513, 193] on div "Cava - [GEOGRAPHIC_DATA]" at bounding box center [519, 198] width 314 height 11
click at [86, 56] on link "Orders" at bounding box center [81, 57] width 152 height 21
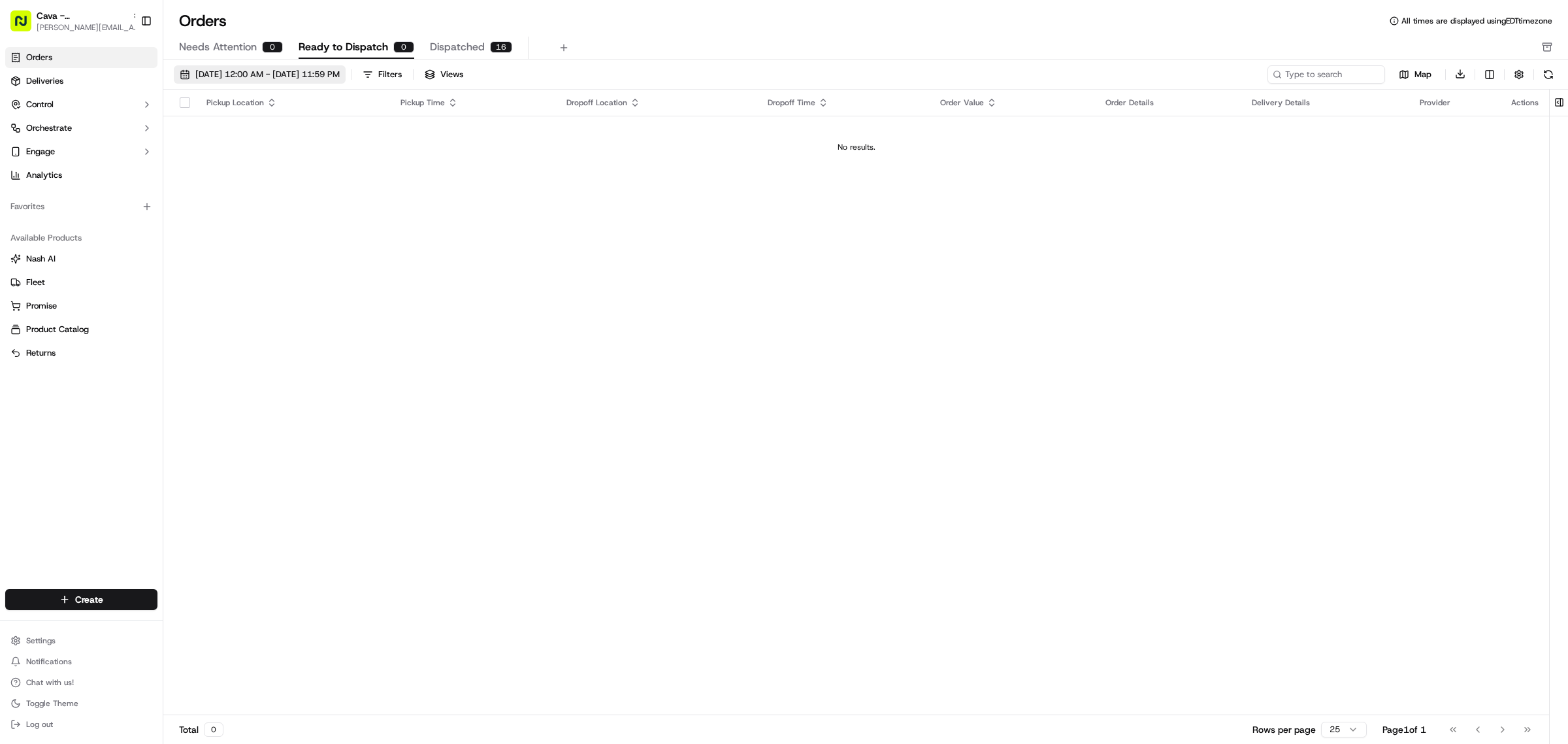
click at [279, 77] on span "[DATE] 12:00 AM - [DATE] 11:59 PM" at bounding box center [267, 74] width 144 height 12
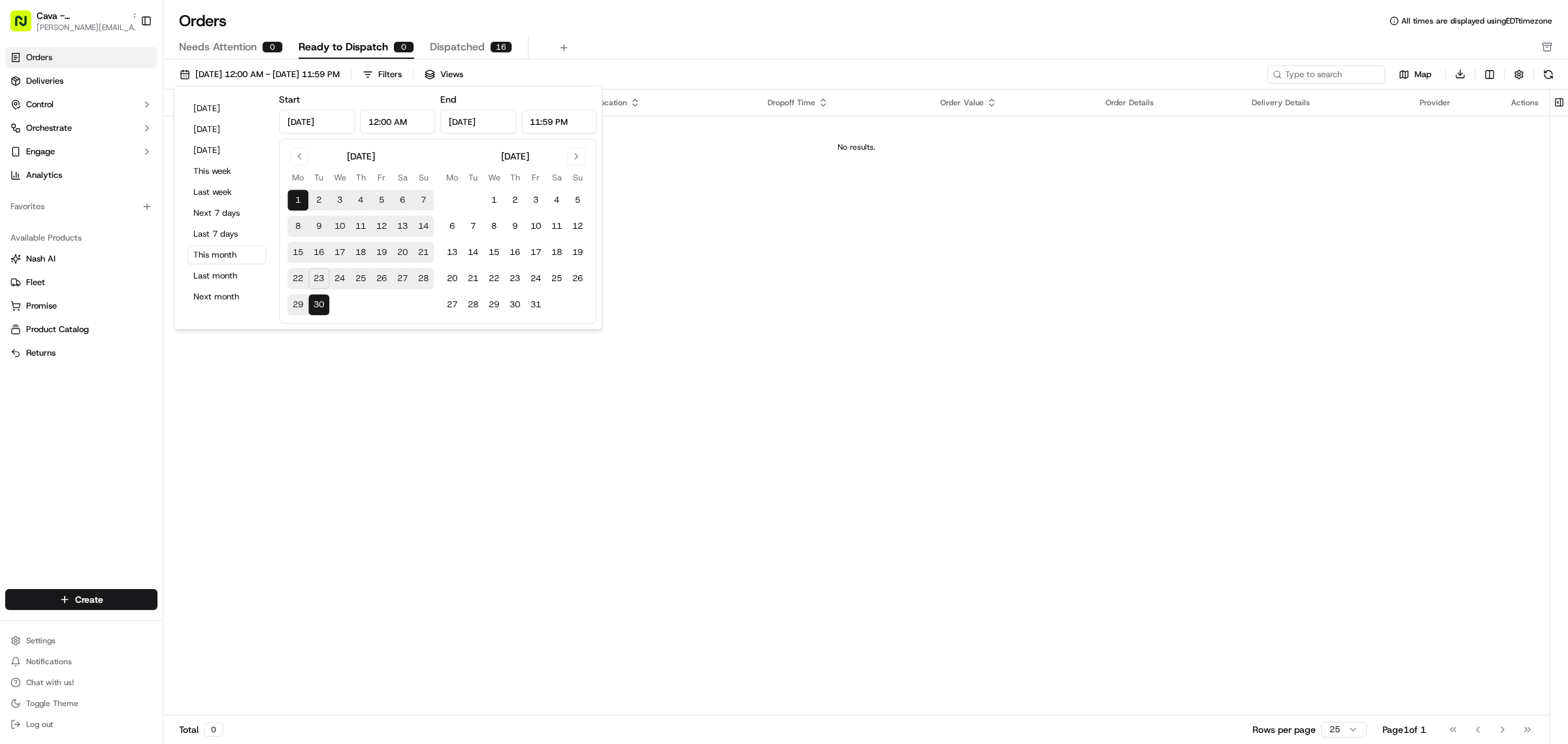
click at [399, 255] on button "20" at bounding box center [402, 252] width 21 height 21
type input "[DATE]"
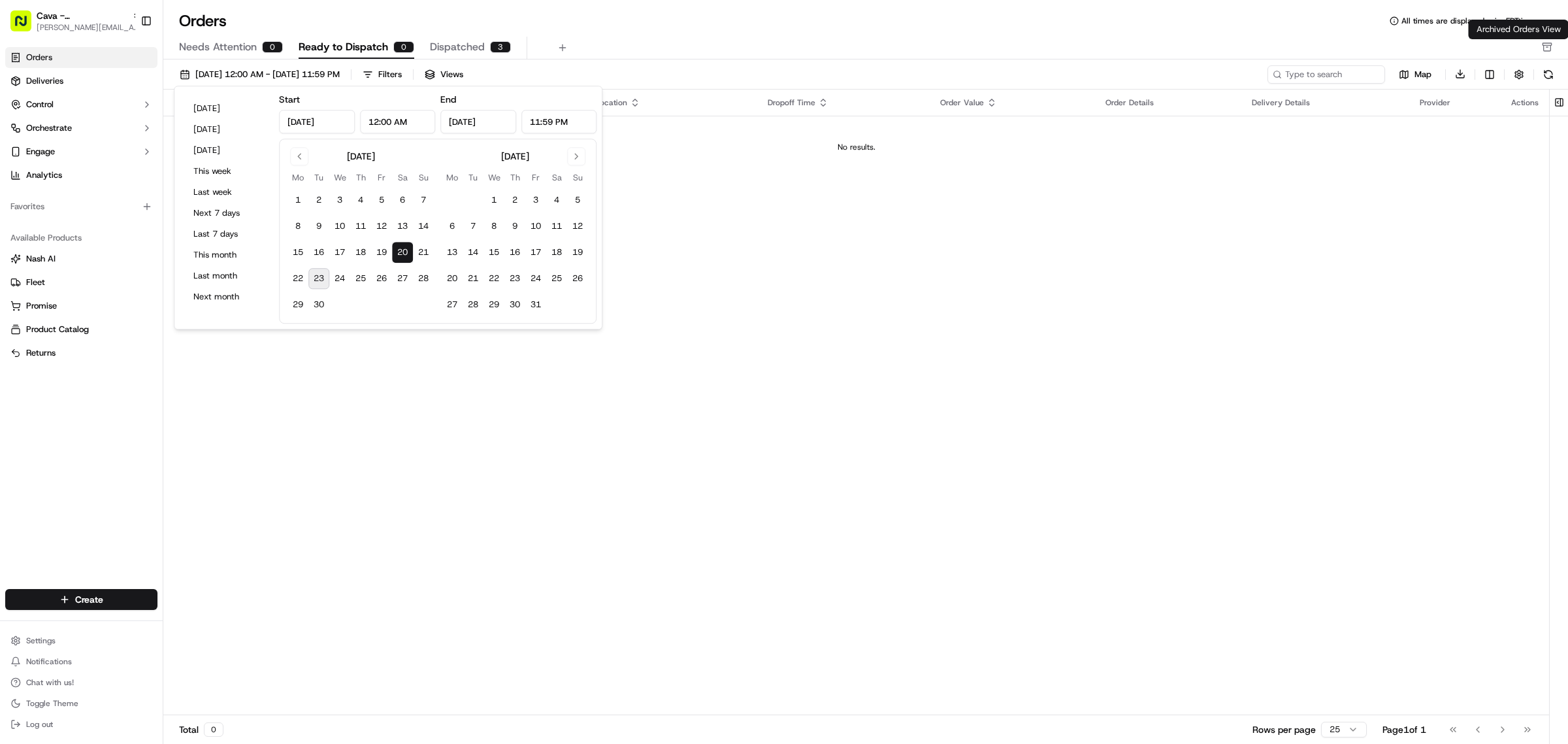
click at [1546, 46] on icon "button" at bounding box center [1547, 47] width 11 height 11
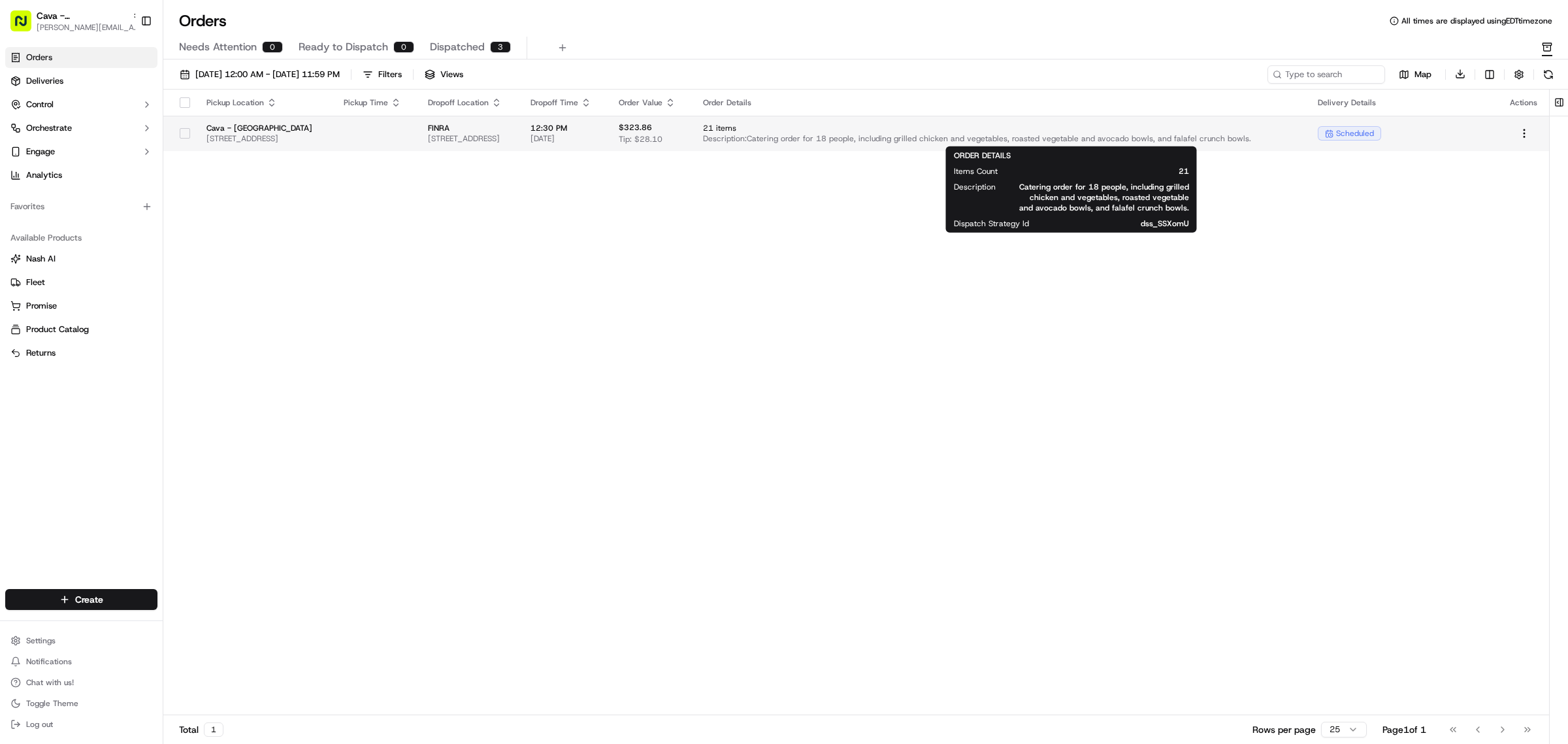
click at [1184, 130] on span "21 items" at bounding box center [1000, 128] width 594 height 11
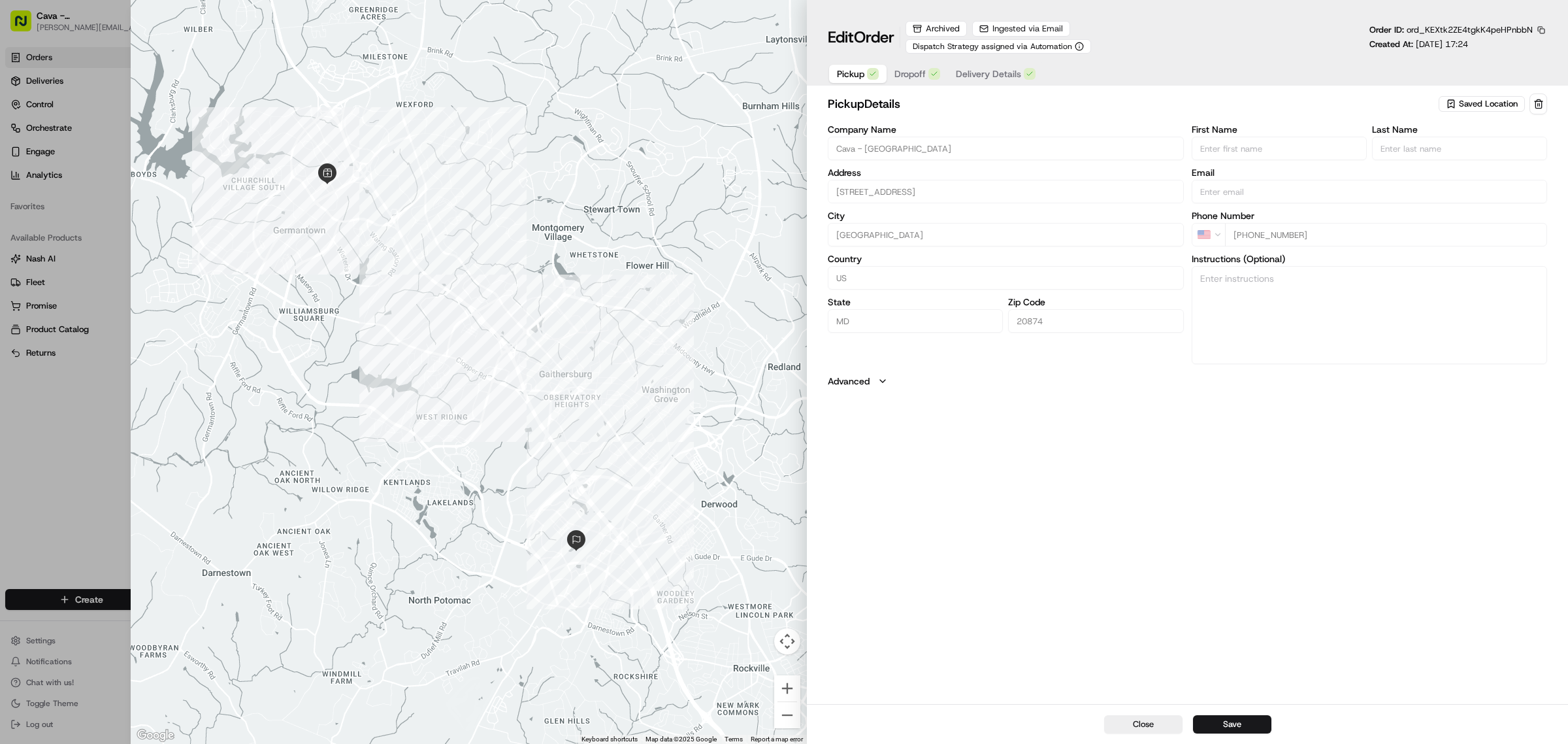
click at [1015, 76] on span "Delivery Details" at bounding box center [988, 73] width 66 height 13
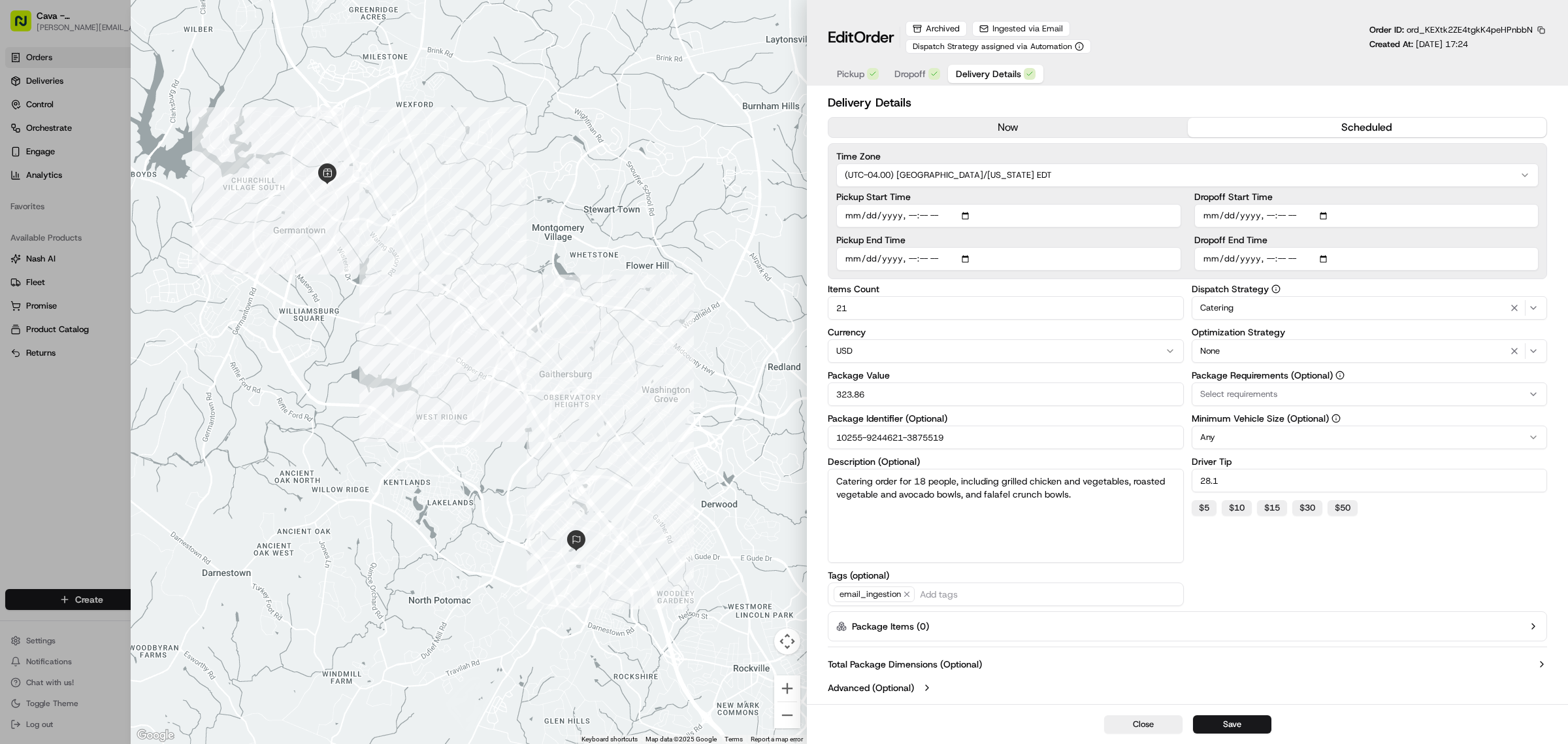
click at [1016, 27] on span "Ingested via Email" at bounding box center [1027, 29] width 70 height 12
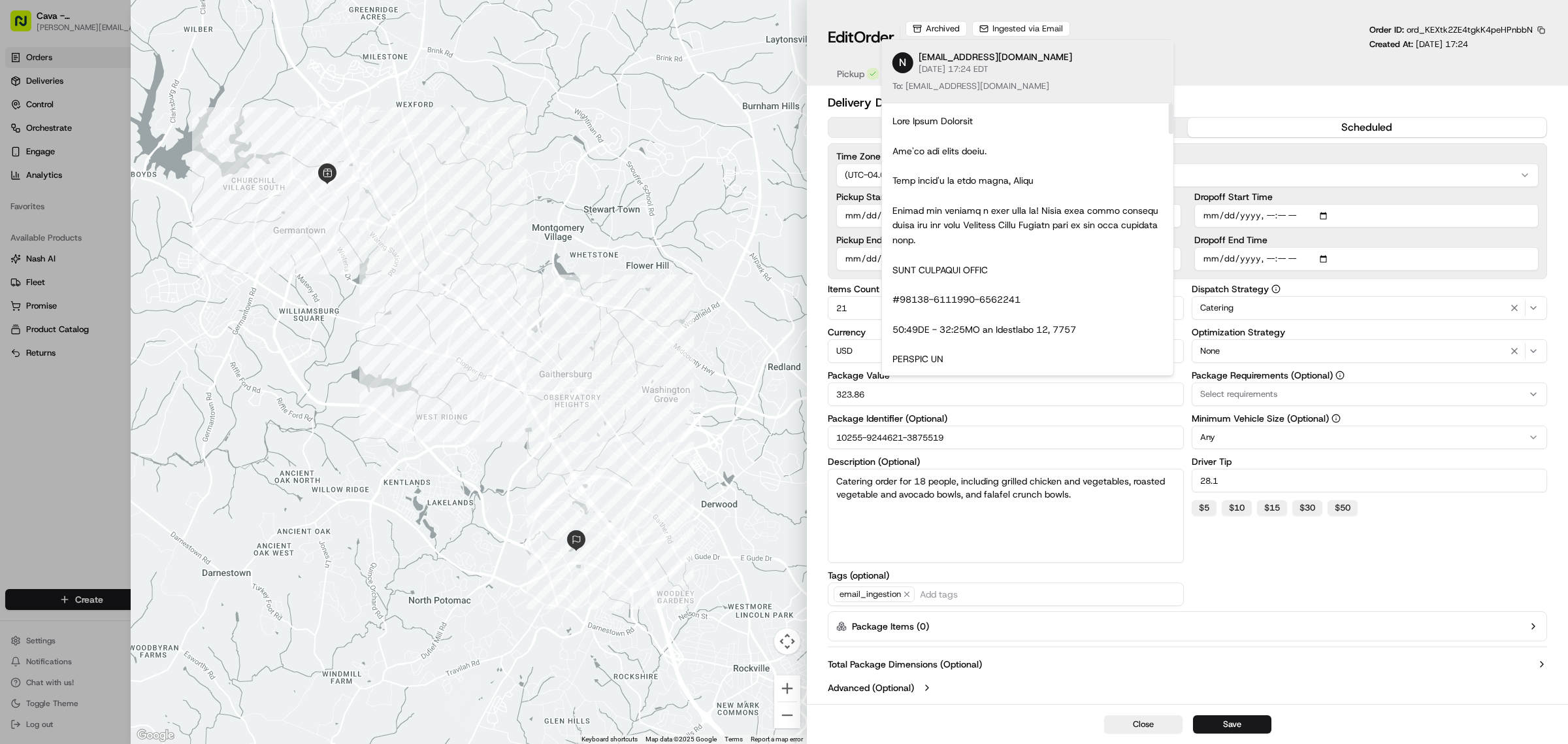
click at [1199, 29] on div "Archived Ingested via Email Dispatch Strategy assigned via Automation" at bounding box center [1073, 37] width 335 height 32
